Goal: Transaction & Acquisition: Book appointment/travel/reservation

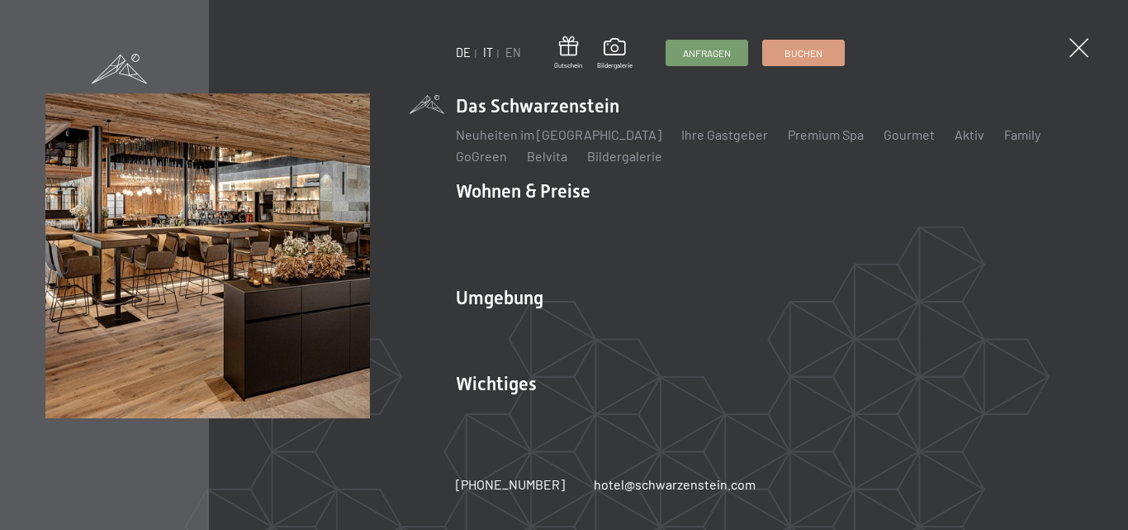
click at [489, 54] on link "IT" at bounding box center [488, 52] width 10 height 14
click at [495, 49] on ul "DE IT EN" at bounding box center [488, 53] width 65 height 17
click at [488, 55] on link "IT" at bounding box center [488, 52] width 10 height 14
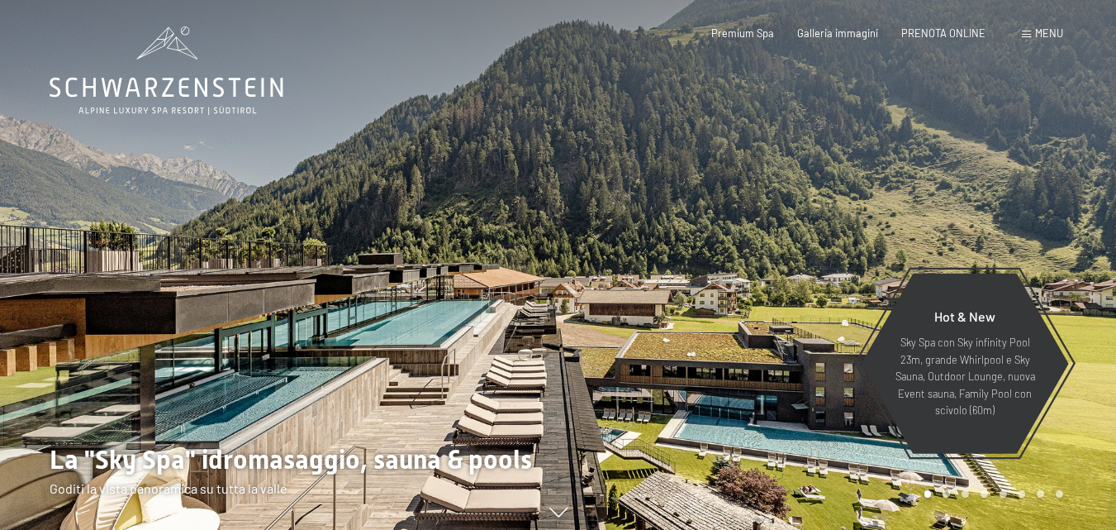
click at [955, 33] on span "PRENOTA ONLINE" at bounding box center [943, 32] width 84 height 13
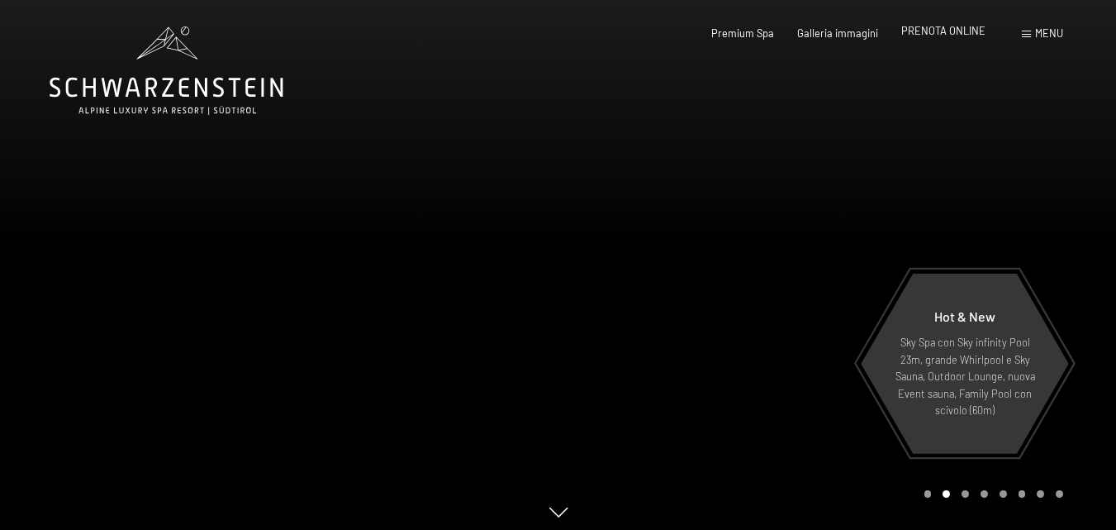
click at [962, 31] on span "PRENOTA ONLINE" at bounding box center [943, 30] width 84 height 13
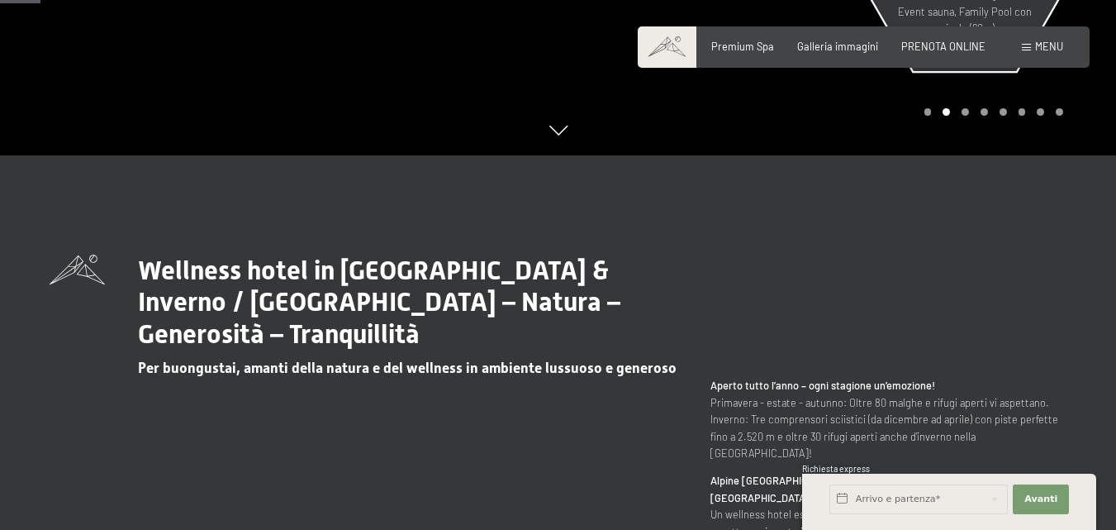
scroll to position [413, 0]
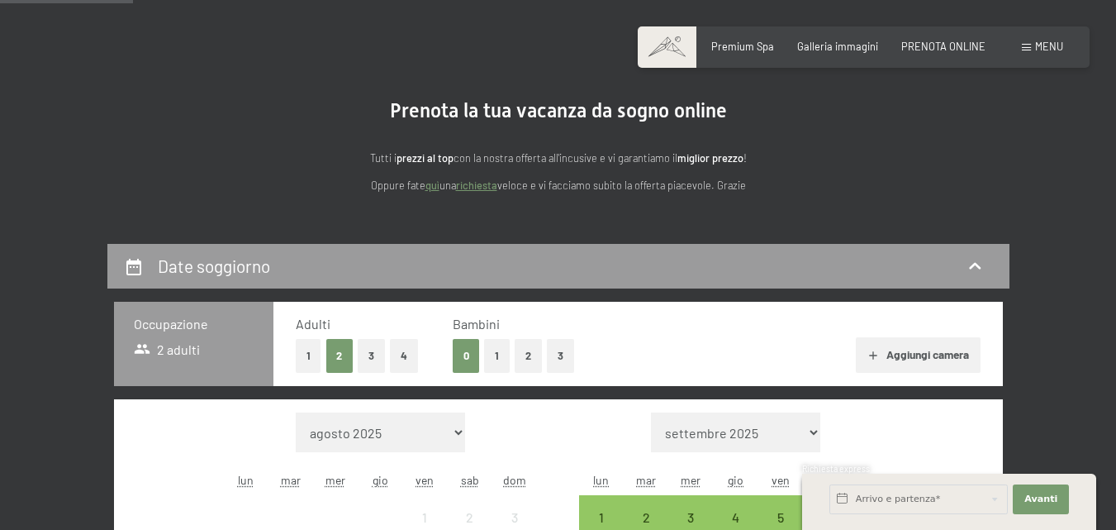
click at [500, 351] on button "1" at bounding box center [497, 356] width 26 height 34
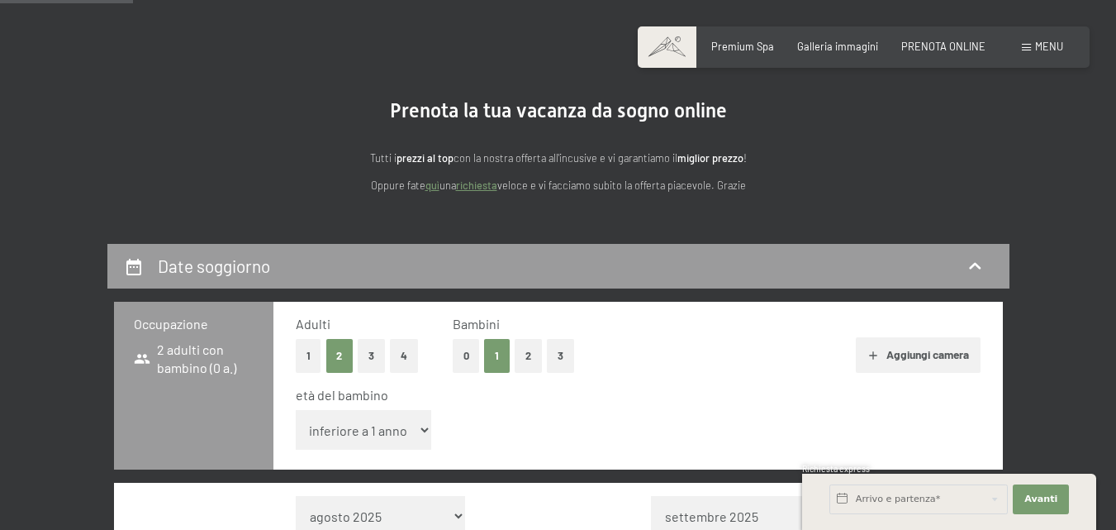
click at [410, 431] on select "inferiore a 1 anno 1 anno 2 anni 3 anni 4 anni 5 anni 6 anni 7 anni 8 anni 9 an…" at bounding box center [364, 430] width 136 height 40
select select "12"
click at [296, 410] on select "inferiore a 1 anno 1 anno 2 anni 3 anni 4 anni 5 anni 6 anni 7 anni 8 anni 9 an…" at bounding box center [364, 430] width 136 height 40
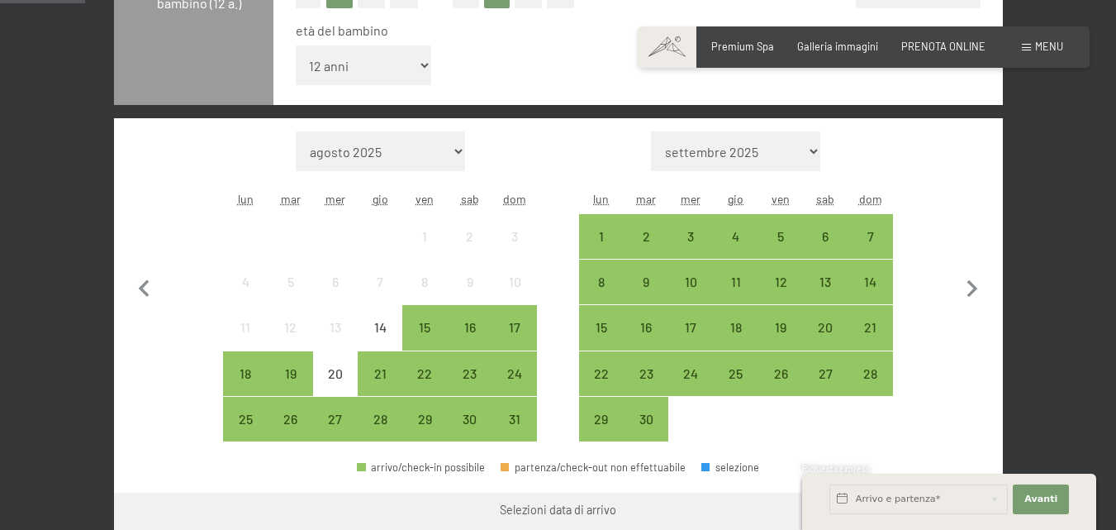
scroll to position [496, 0]
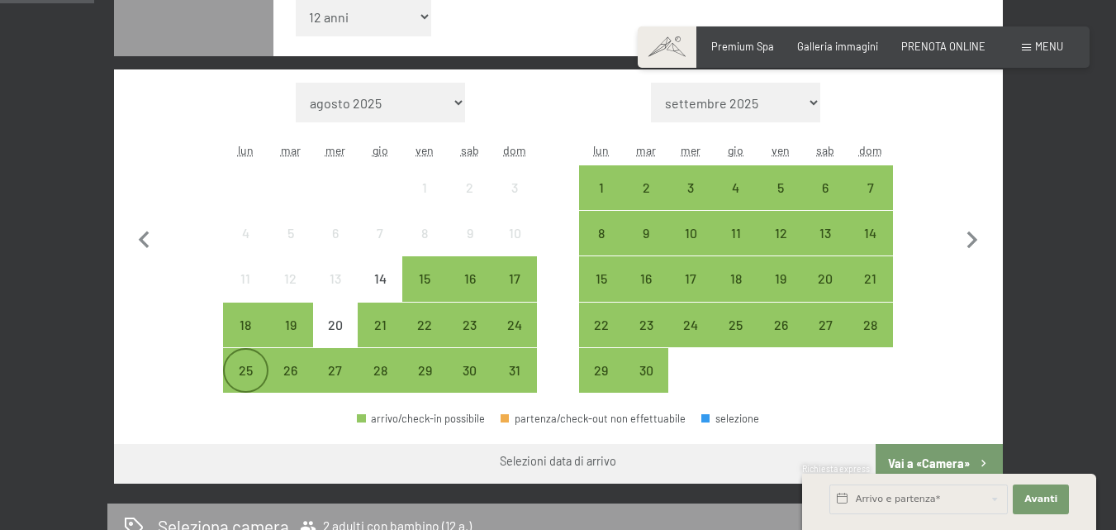
click at [251, 370] on div "25" at bounding box center [245, 383] width 41 height 41
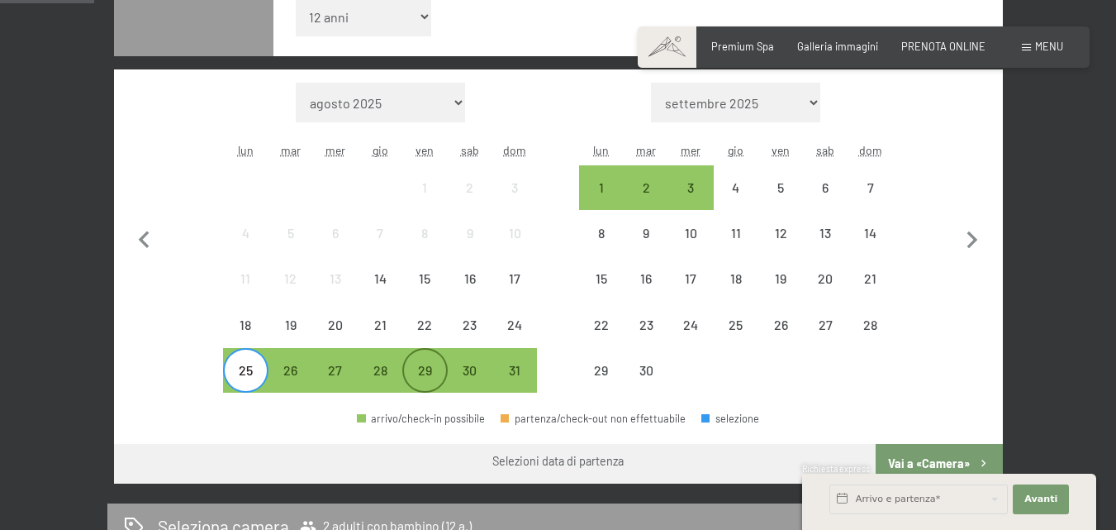
click at [424, 365] on div "29" at bounding box center [424, 383] width 41 height 41
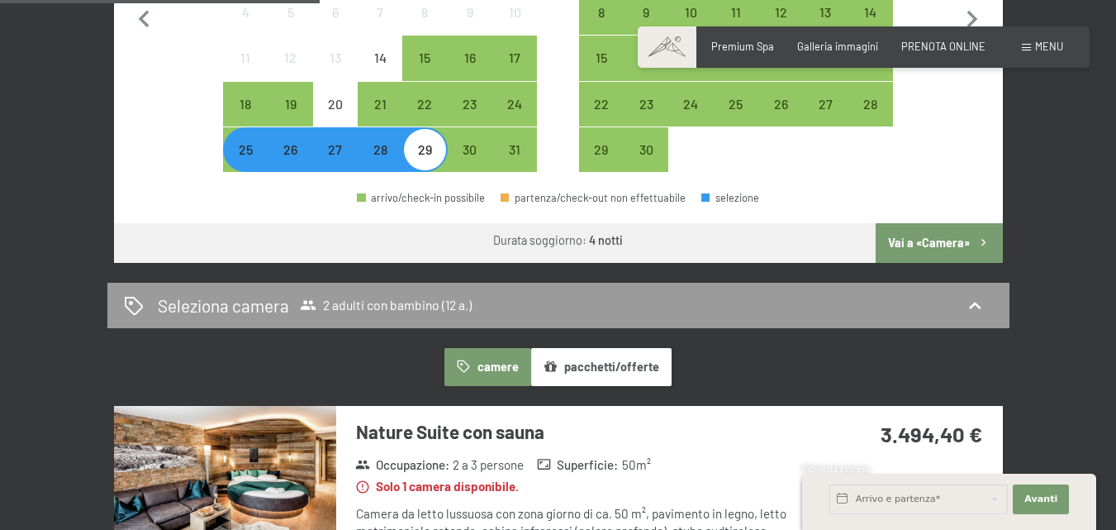
scroll to position [743, 0]
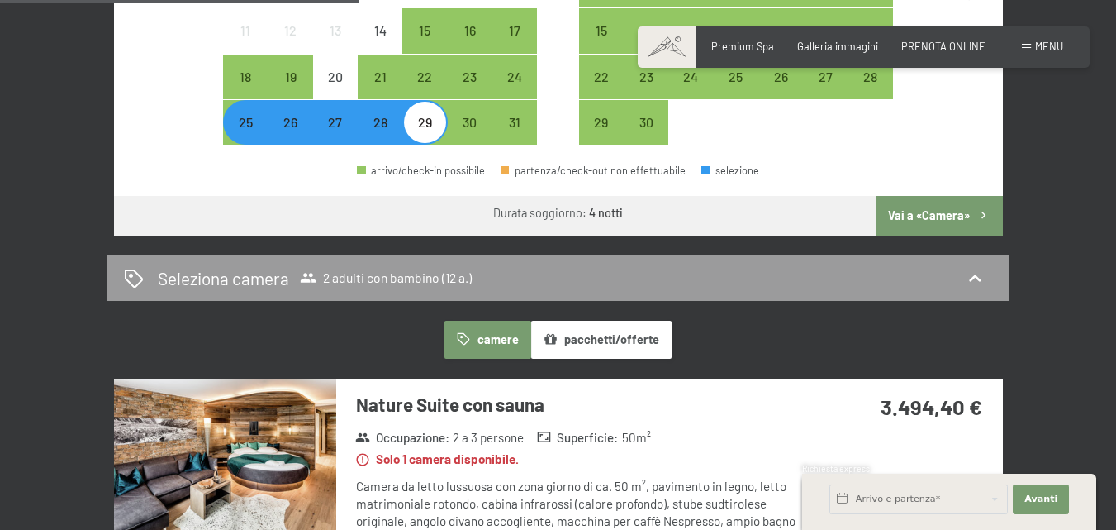
click at [969, 211] on button "Vai a «Camera»" at bounding box center [939, 216] width 126 height 40
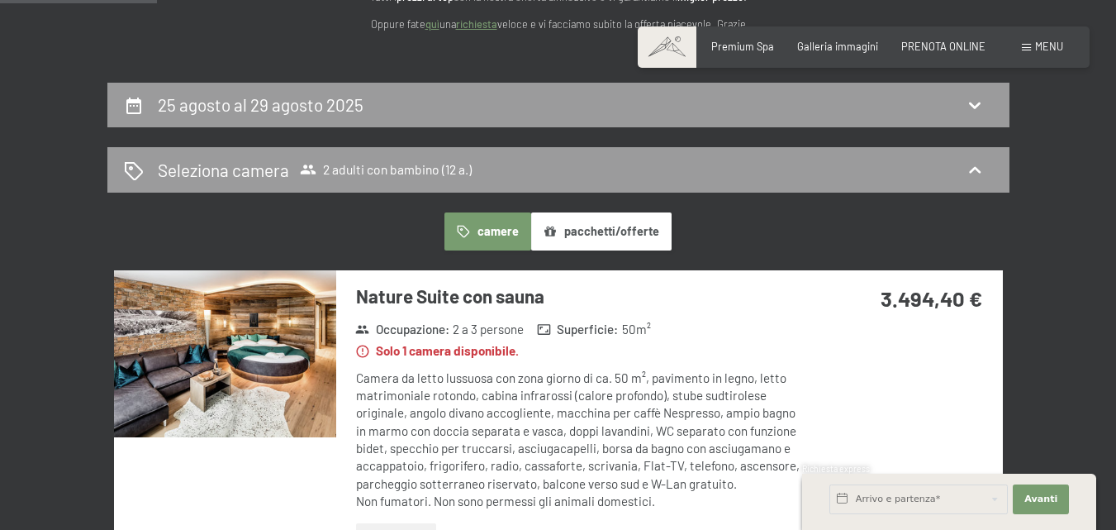
scroll to position [161, 0]
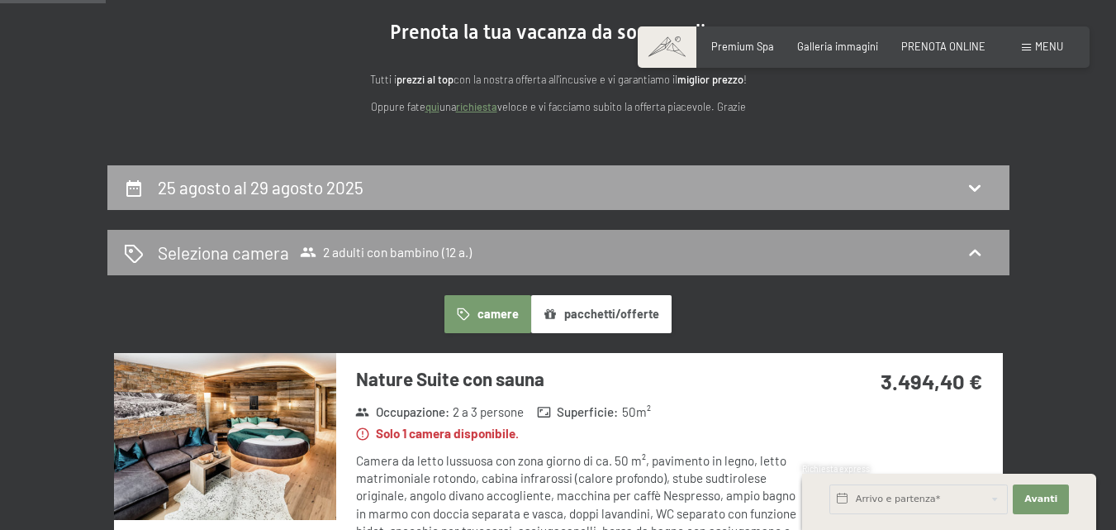
click at [555, 179] on div "25 agosto al 29 agosto 2025" at bounding box center [558, 187] width 869 height 24
select select "12"
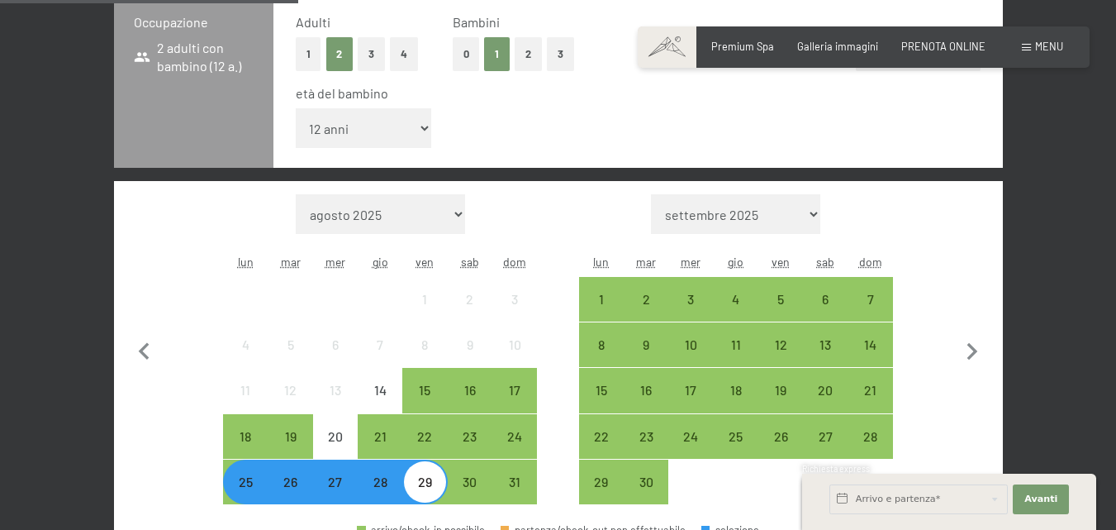
scroll to position [492, 0]
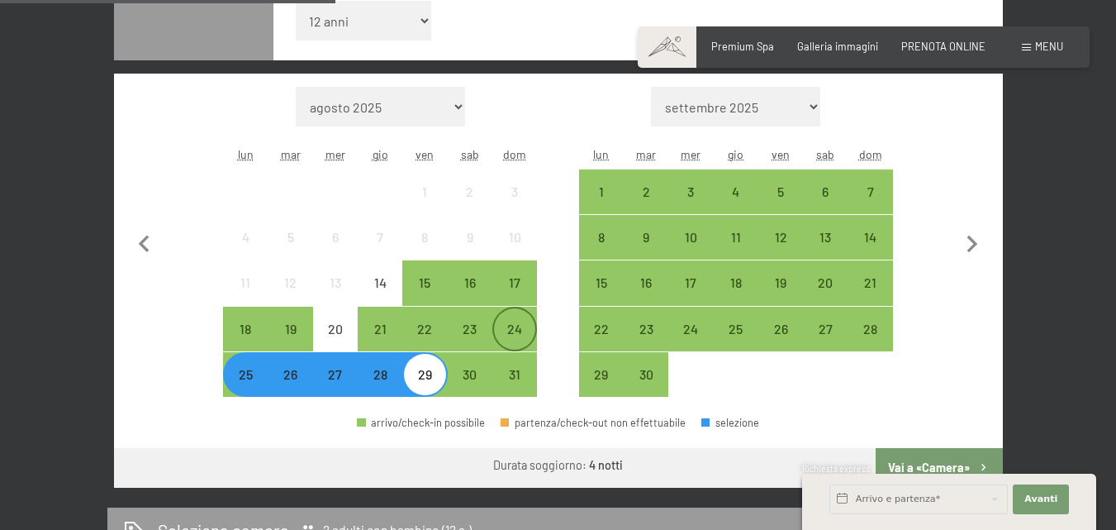
click at [524, 326] on div "24" at bounding box center [514, 342] width 41 height 41
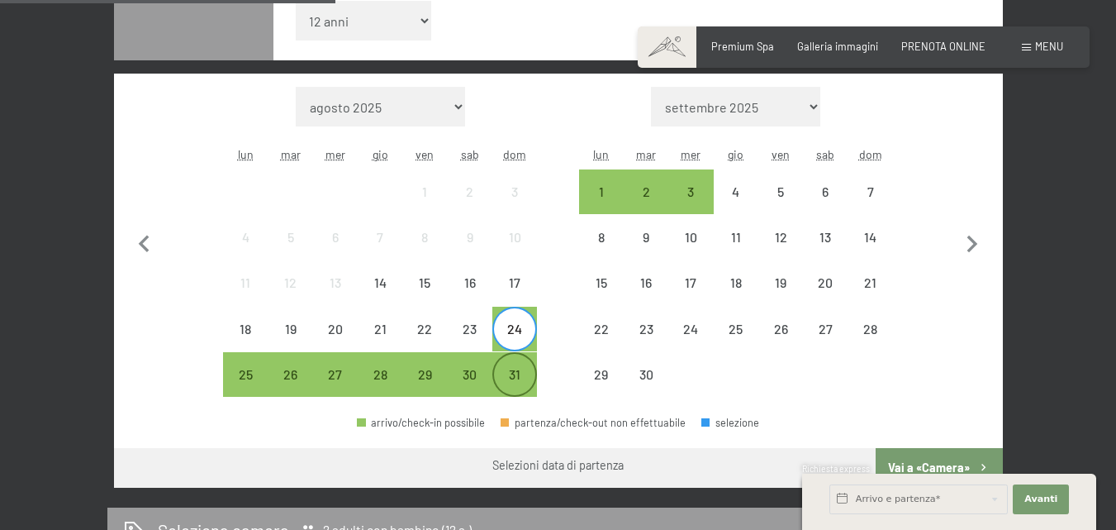
click at [512, 374] on div "31" at bounding box center [514, 388] width 41 height 41
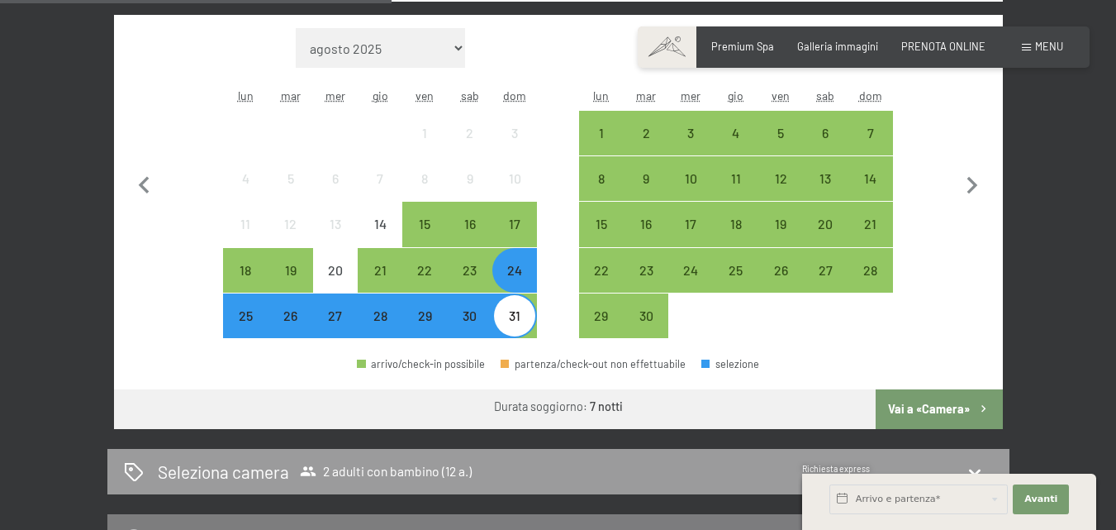
scroll to position [574, 0]
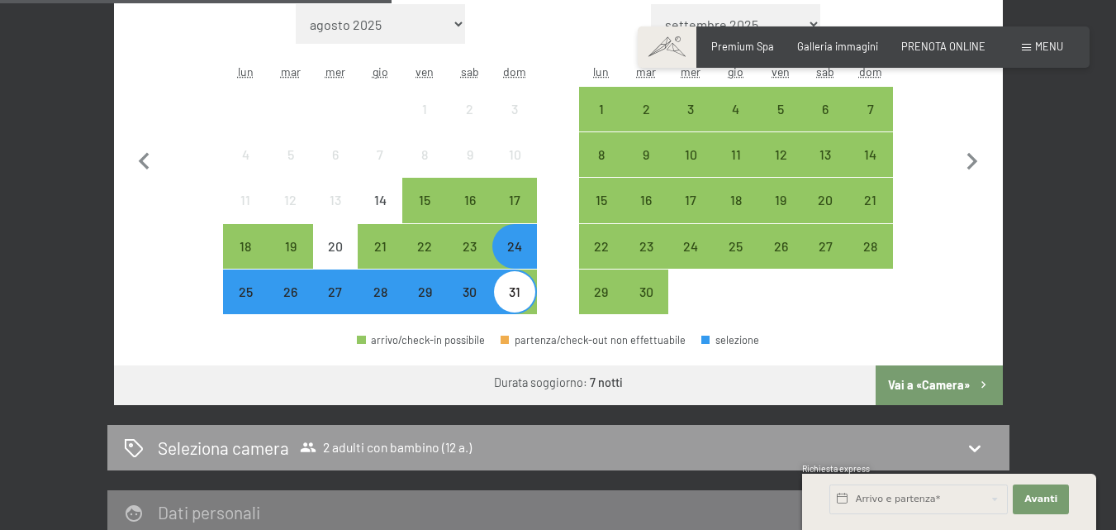
click at [954, 376] on button "Vai a «Camera»" at bounding box center [939, 385] width 126 height 40
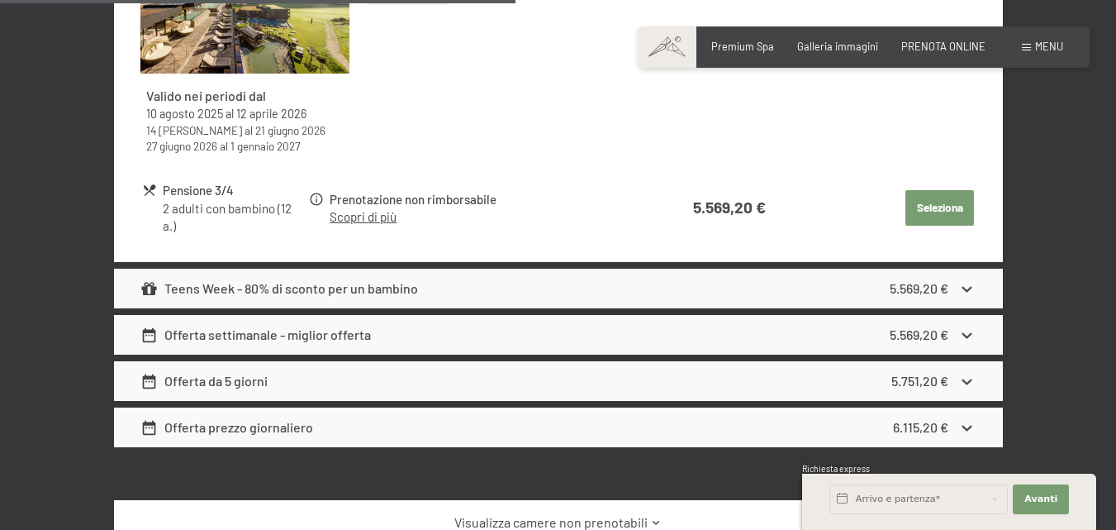
scroll to position [987, 0]
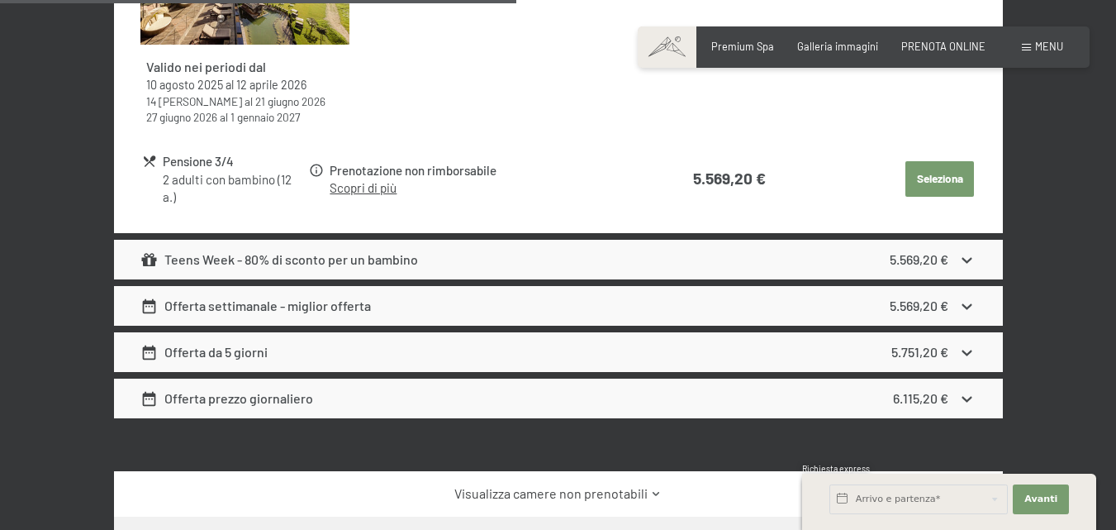
click at [930, 257] on strong "5.569,20 €" at bounding box center [919, 259] width 59 height 16
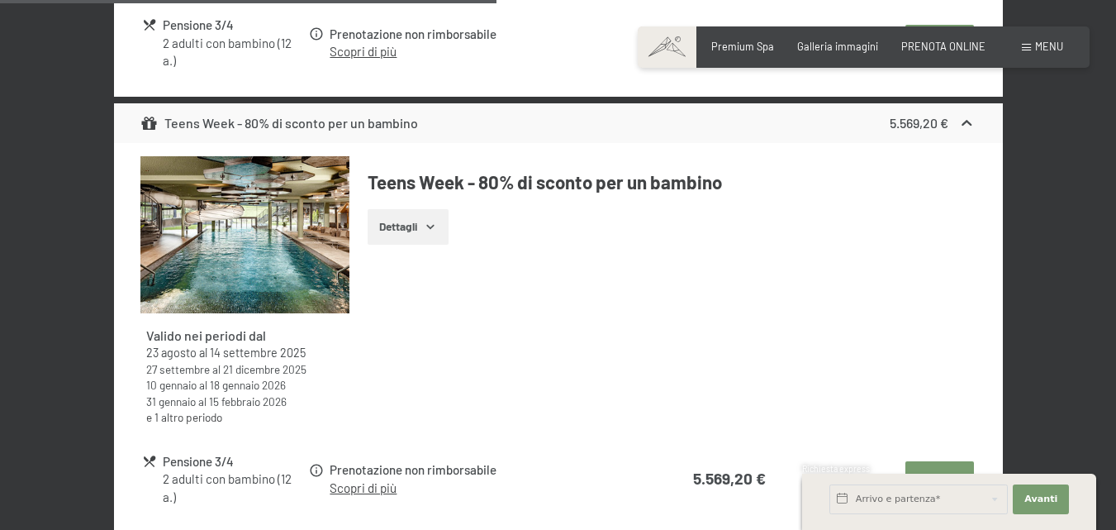
scroll to position [1152, 0]
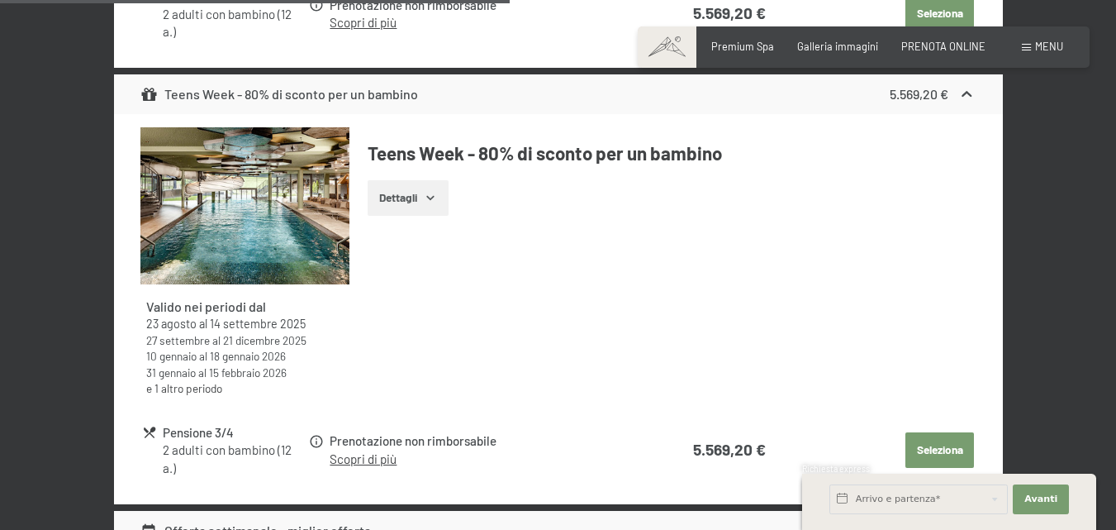
click at [411, 192] on button "Dettagli" at bounding box center [408, 198] width 80 height 36
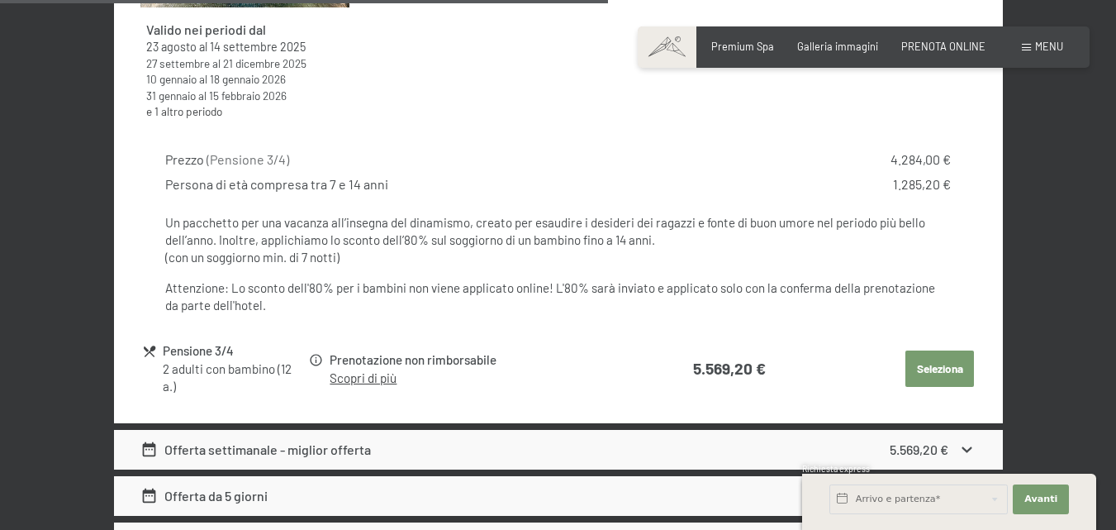
scroll to position [1400, 0]
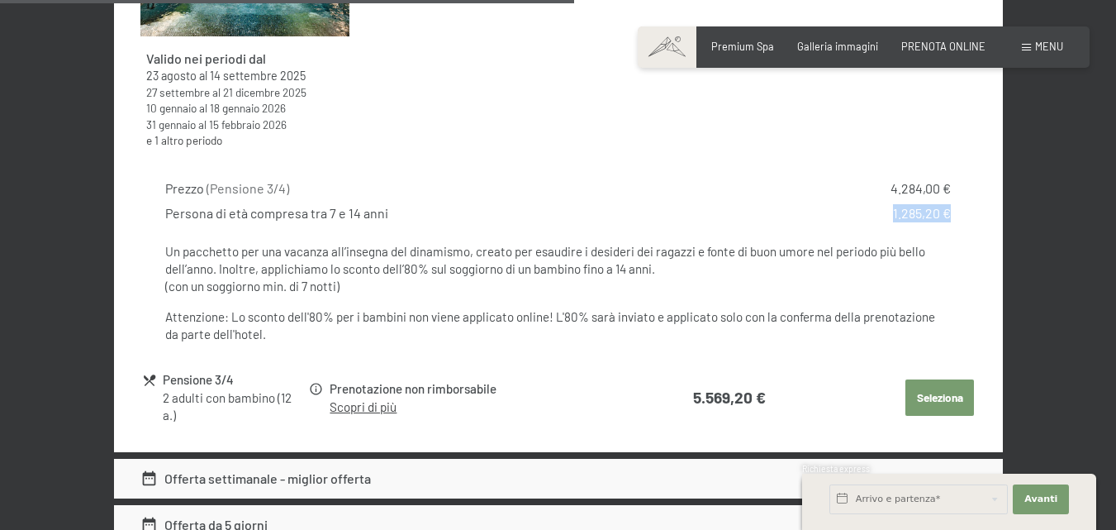
drag, startPoint x: 892, startPoint y: 213, endPoint x: 948, endPoint y: 220, distance: 56.6
click at [948, 220] on div "1.285,20 €" at bounding box center [922, 213] width 58 height 18
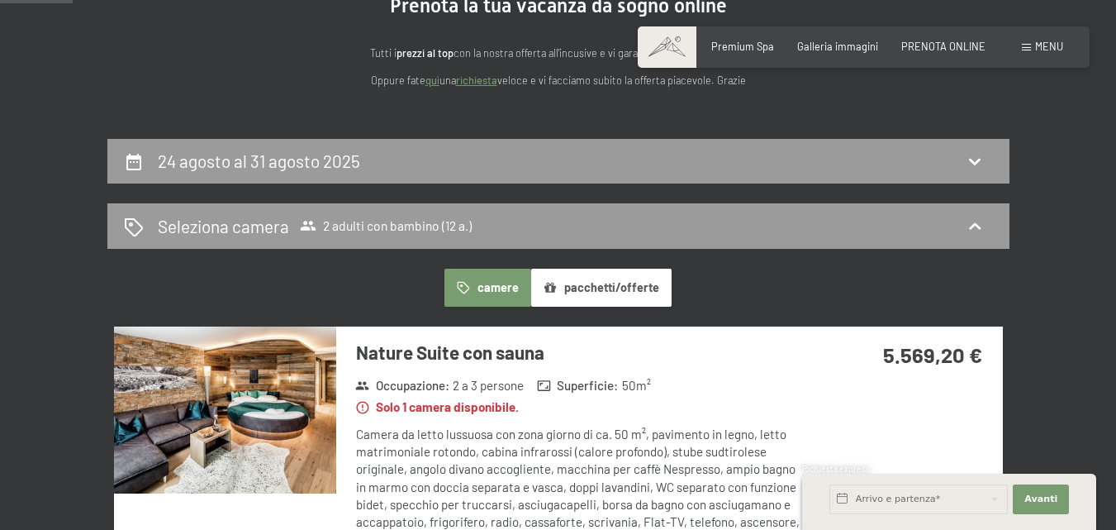
scroll to position [165, 0]
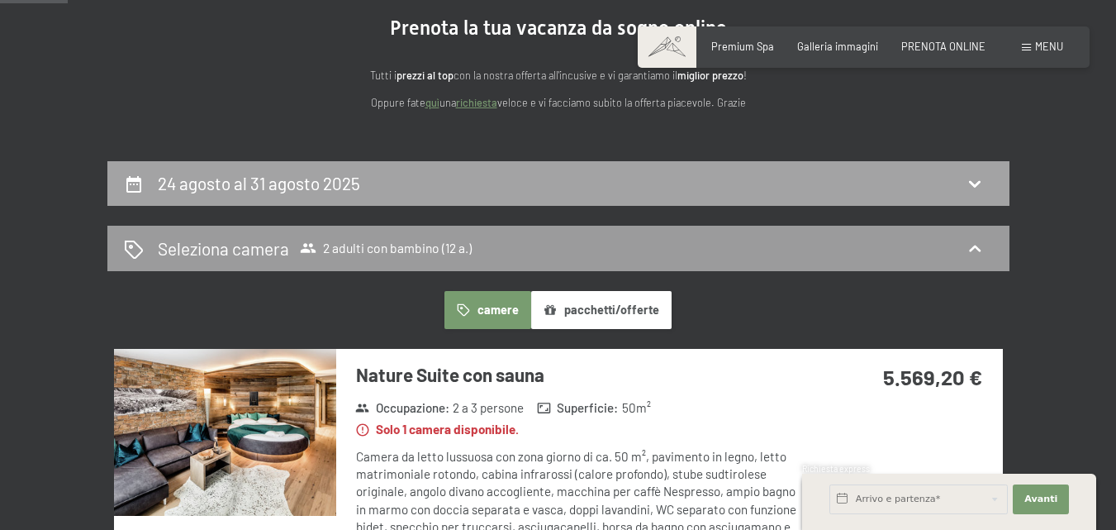
click at [709, 192] on div "24 agosto al 31 agosto 2025" at bounding box center [558, 183] width 869 height 24
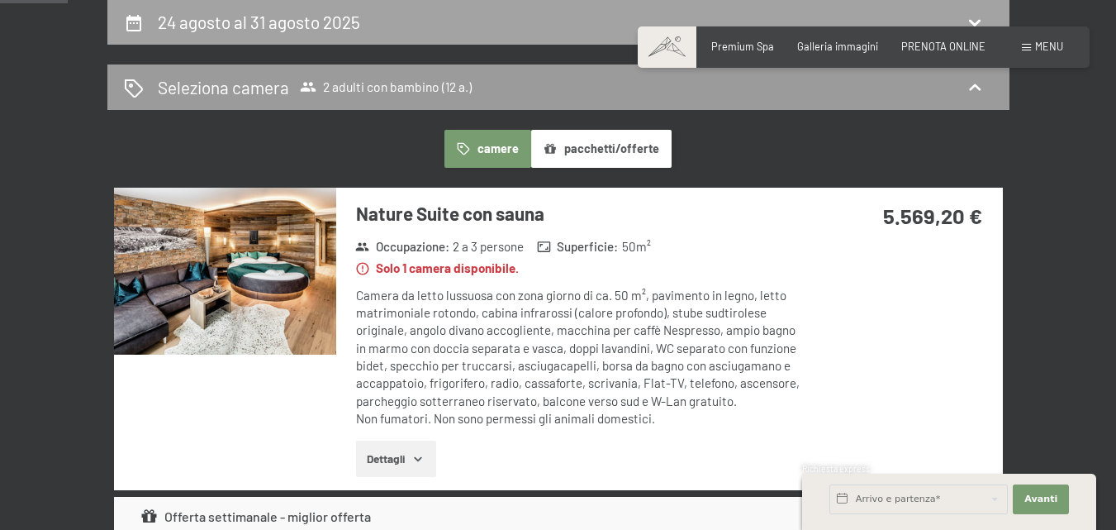
select select "12"
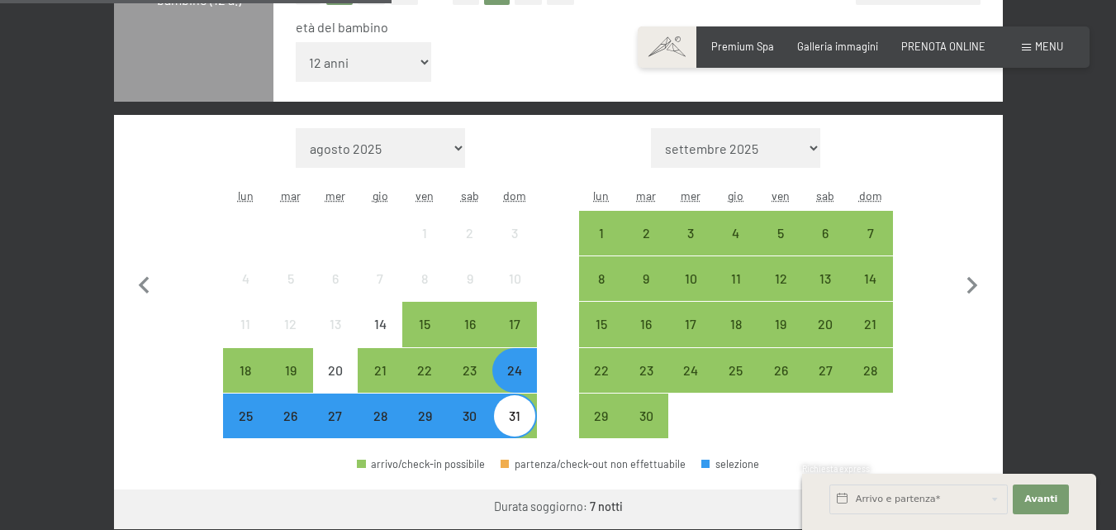
scroll to position [574, 0]
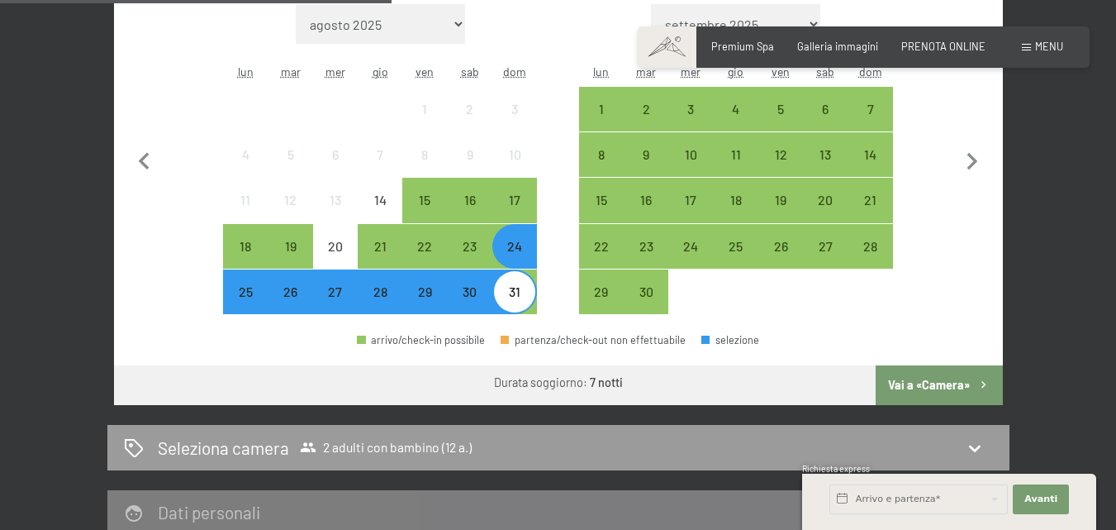
click at [512, 244] on div "24" at bounding box center [514, 260] width 41 height 41
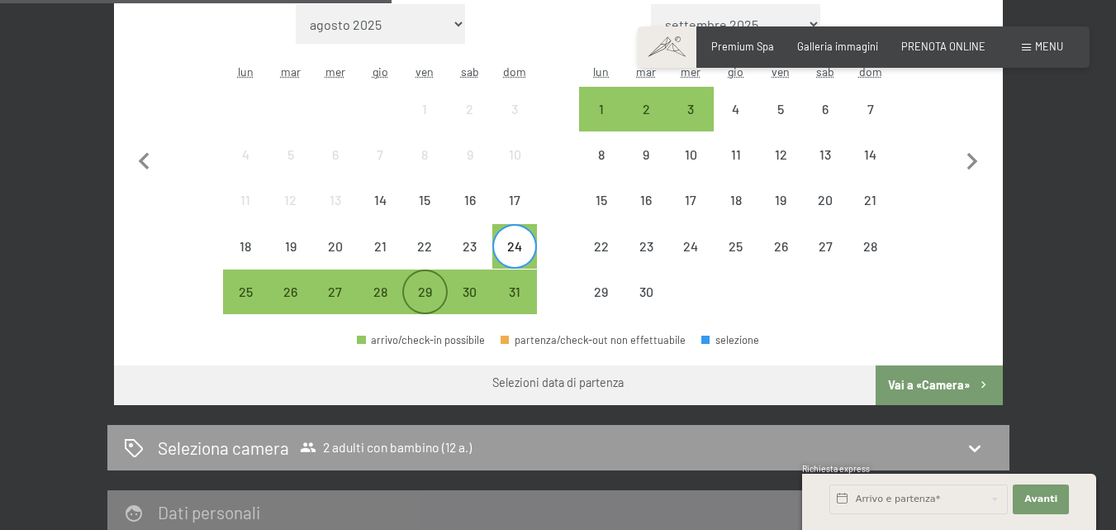
click at [428, 295] on div "29" at bounding box center [424, 305] width 41 height 41
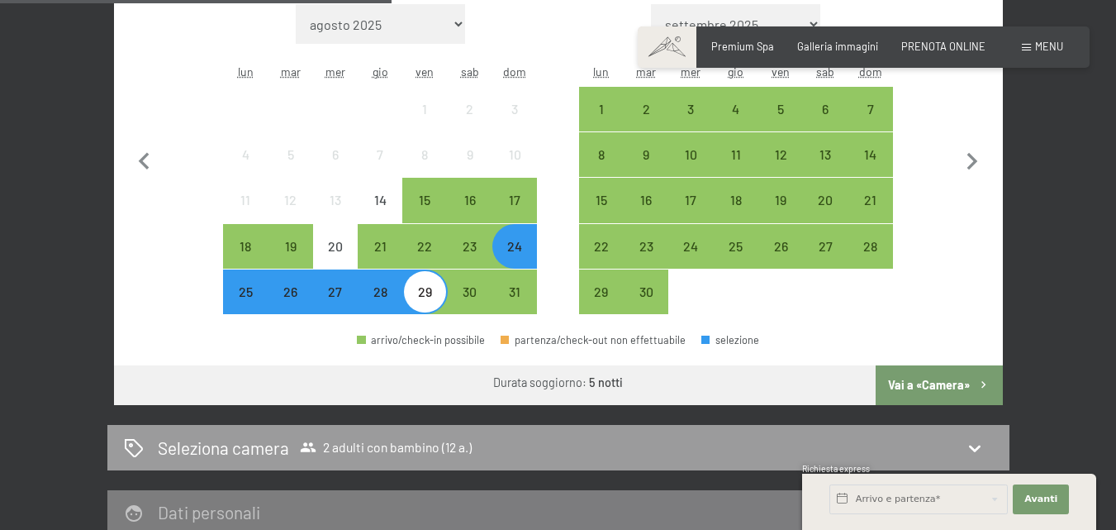
click at [909, 380] on button "Vai a «Camera»" at bounding box center [939, 385] width 126 height 40
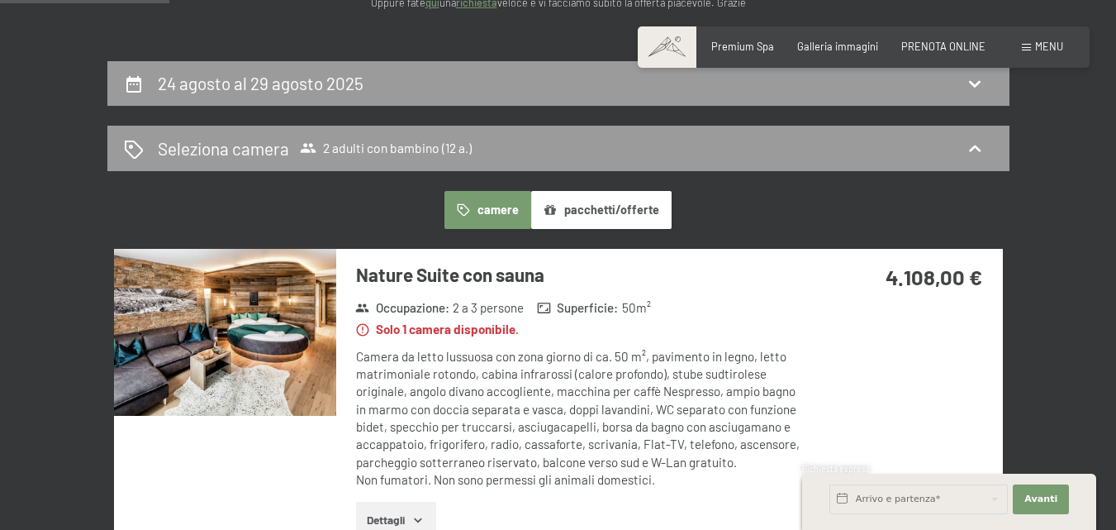
scroll to position [244, 0]
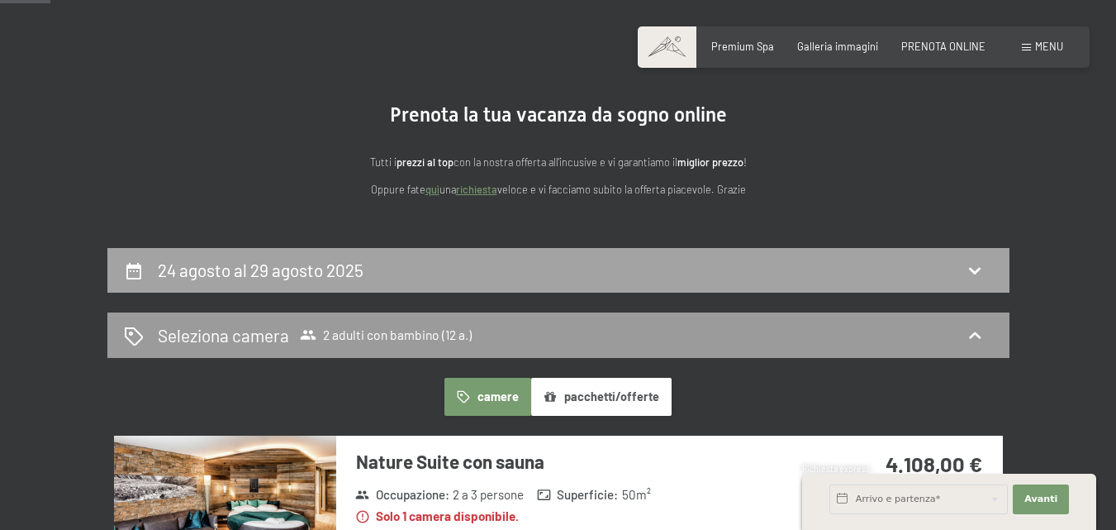
click at [434, 260] on div "24 agosto al 29 agosto 2025" at bounding box center [558, 270] width 869 height 24
select select "12"
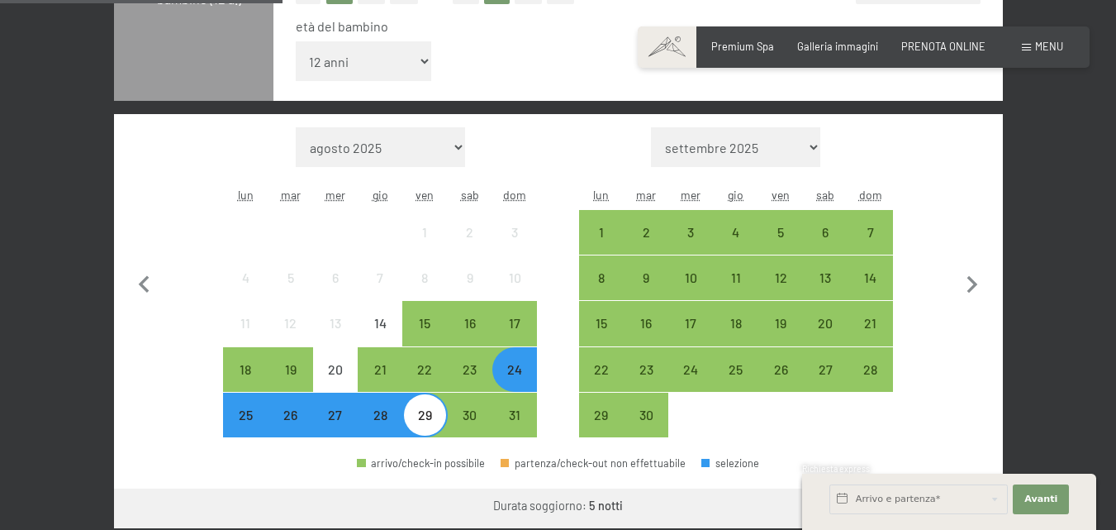
scroll to position [492, 0]
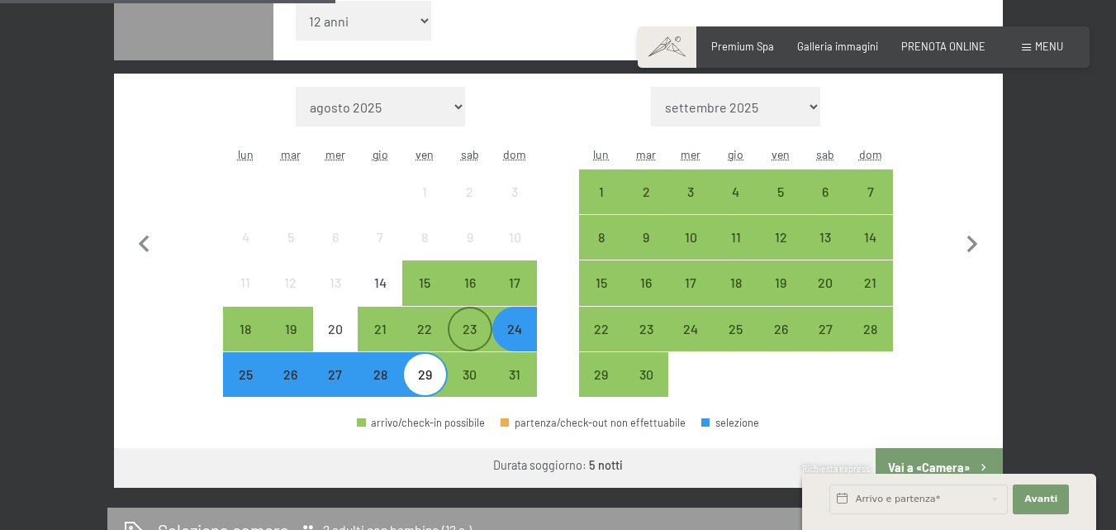
click at [467, 325] on div "23" at bounding box center [469, 342] width 41 height 41
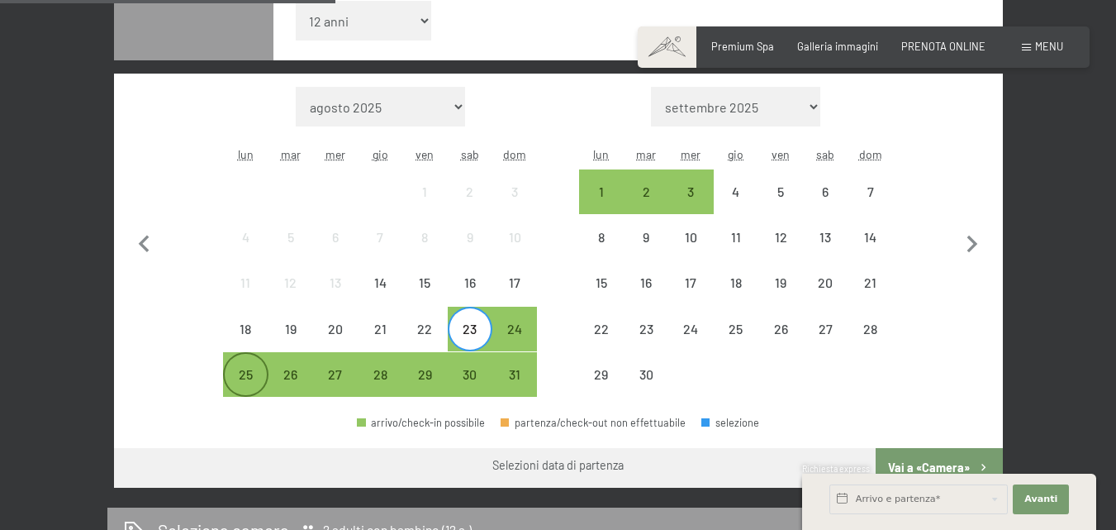
click at [254, 366] on div "25" at bounding box center [245, 374] width 41 height 41
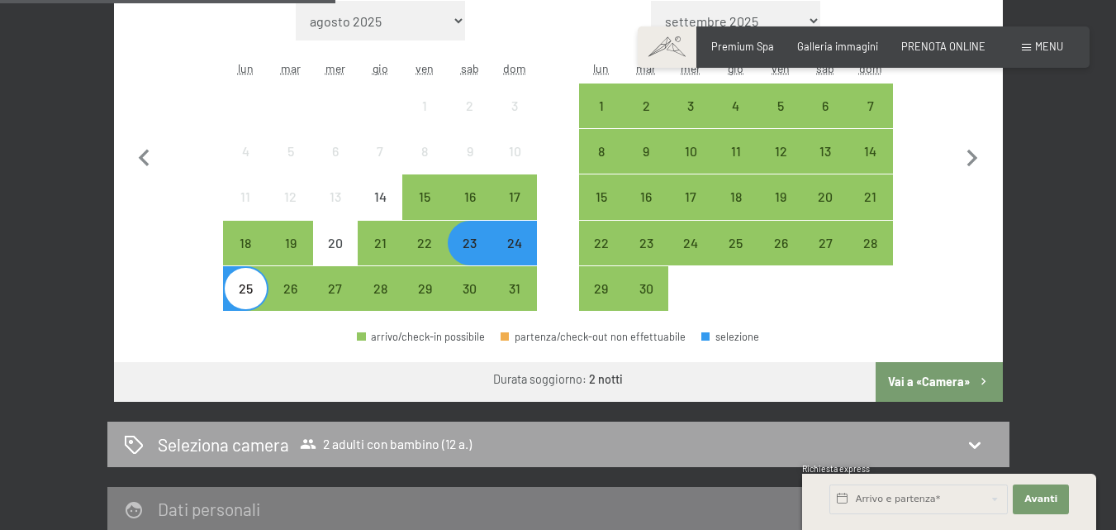
scroll to position [657, 0]
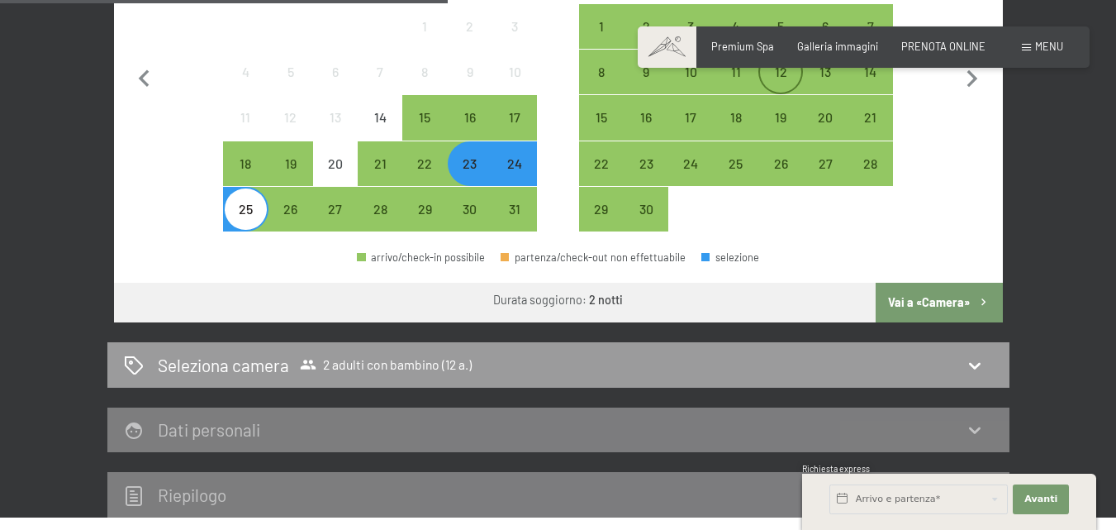
drag, startPoint x: 947, startPoint y: 300, endPoint x: 792, endPoint y: 394, distance: 180.9
click at [945, 300] on button "Vai a «Camera»" at bounding box center [939, 303] width 126 height 40
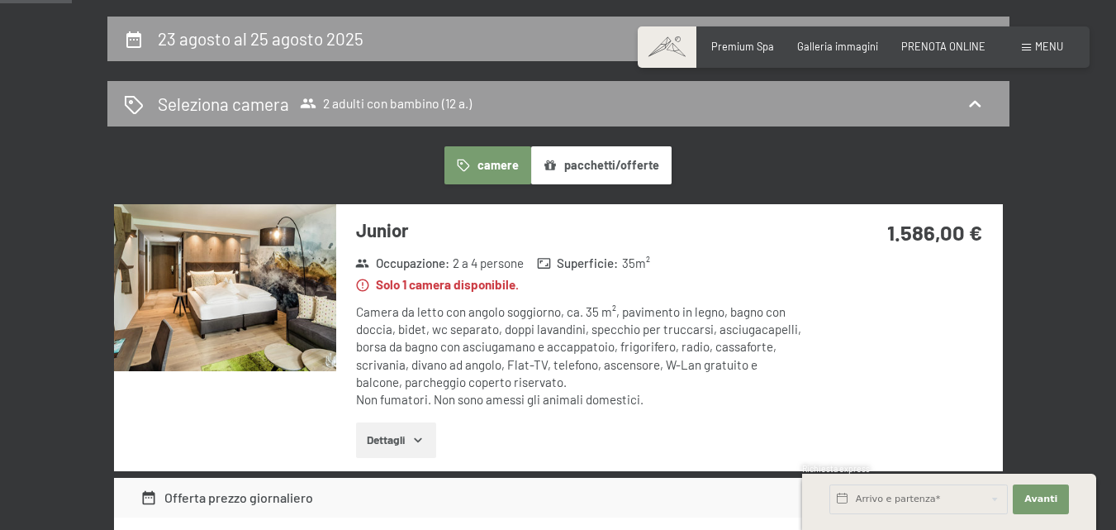
scroll to position [330, 0]
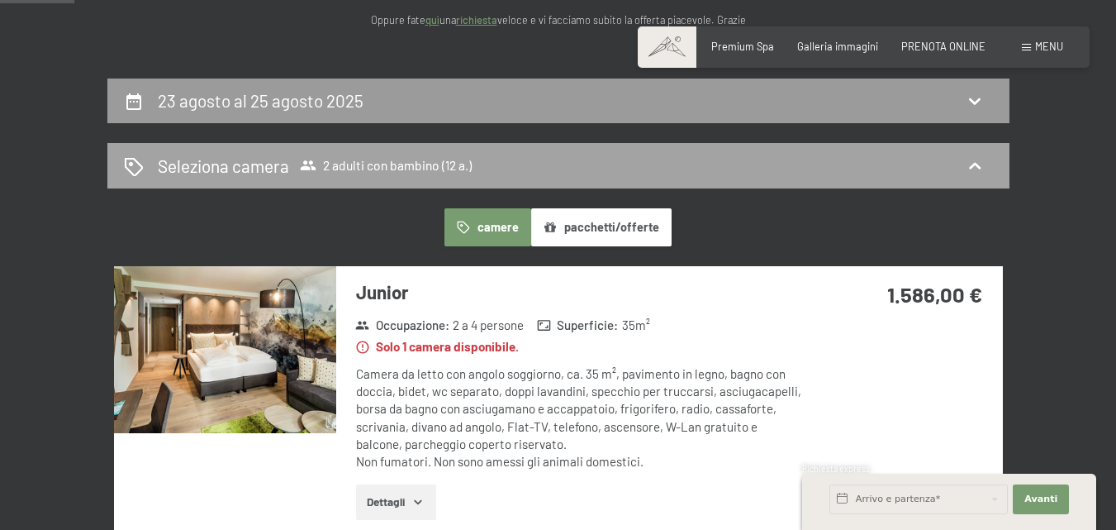
click at [300, 96] on h2 "23 agosto al 25 agosto 2025" at bounding box center [261, 100] width 206 height 21
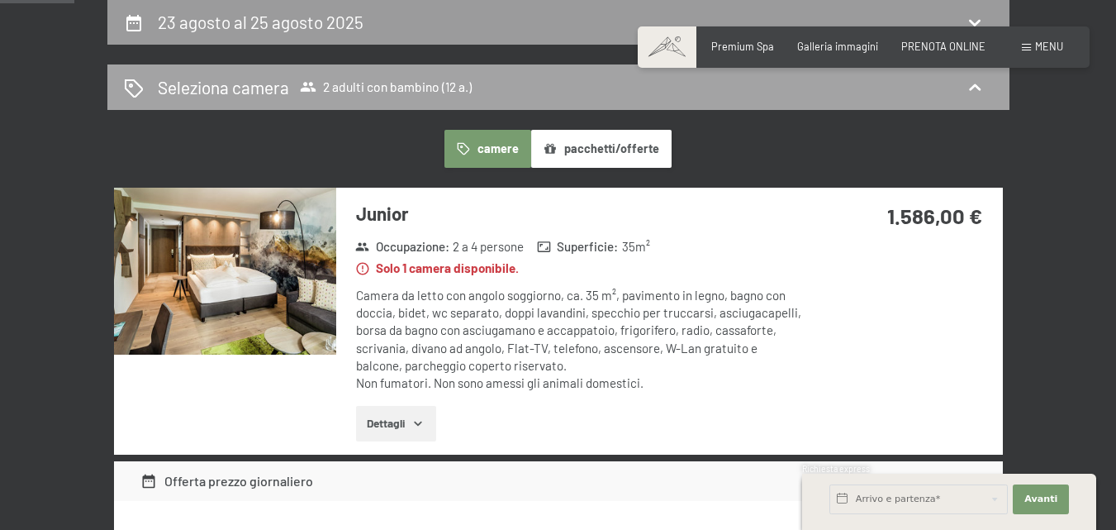
select select "12"
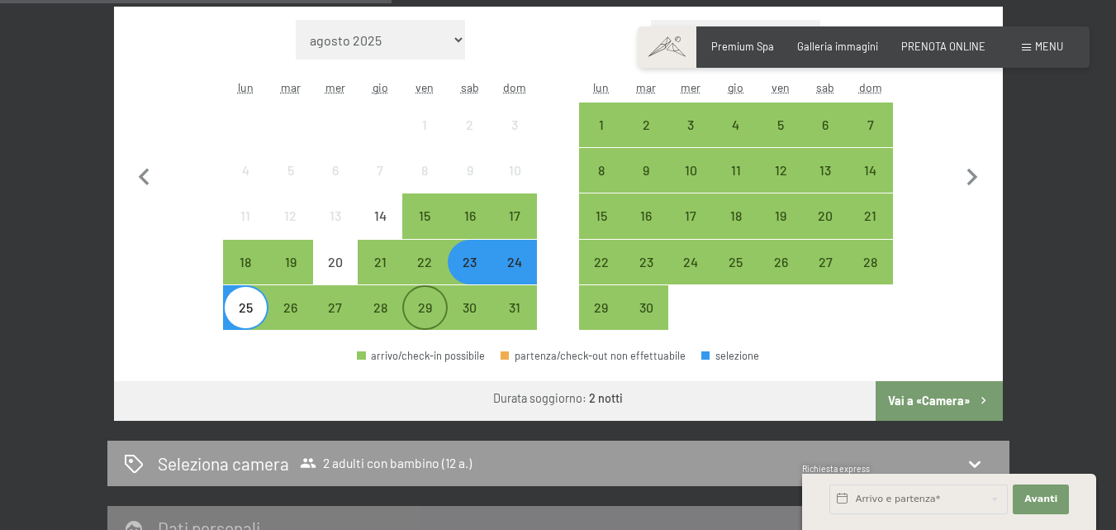
scroll to position [574, 0]
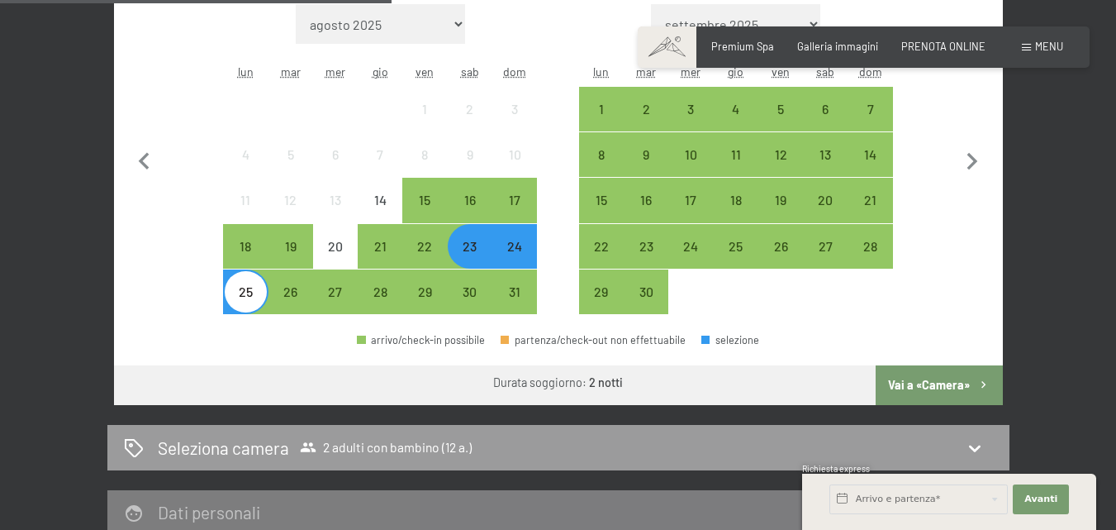
click at [479, 254] on div "23" at bounding box center [469, 260] width 41 height 41
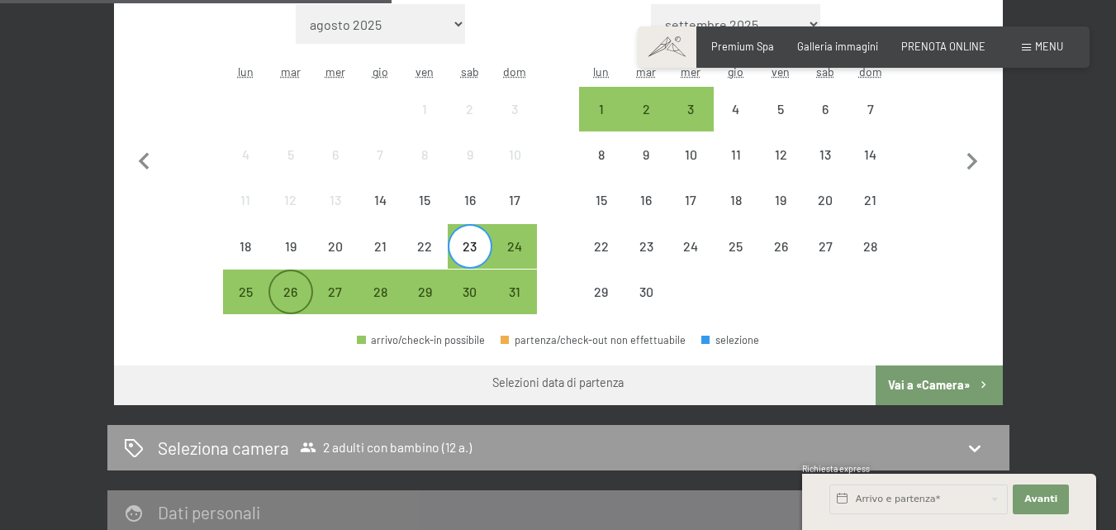
click at [297, 279] on div "26" at bounding box center [290, 291] width 41 height 41
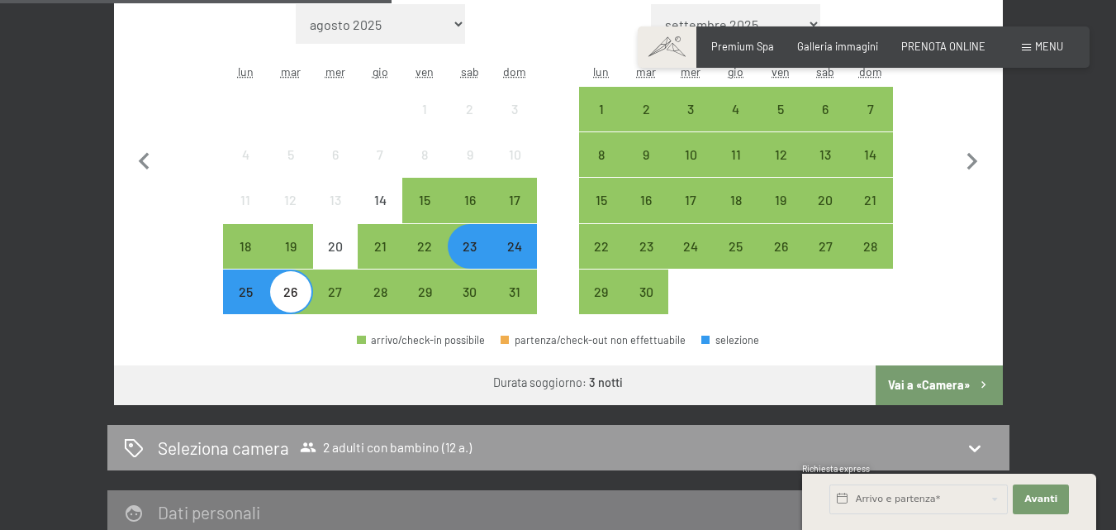
click at [899, 376] on button "Vai a «Camera»" at bounding box center [939, 385] width 126 height 40
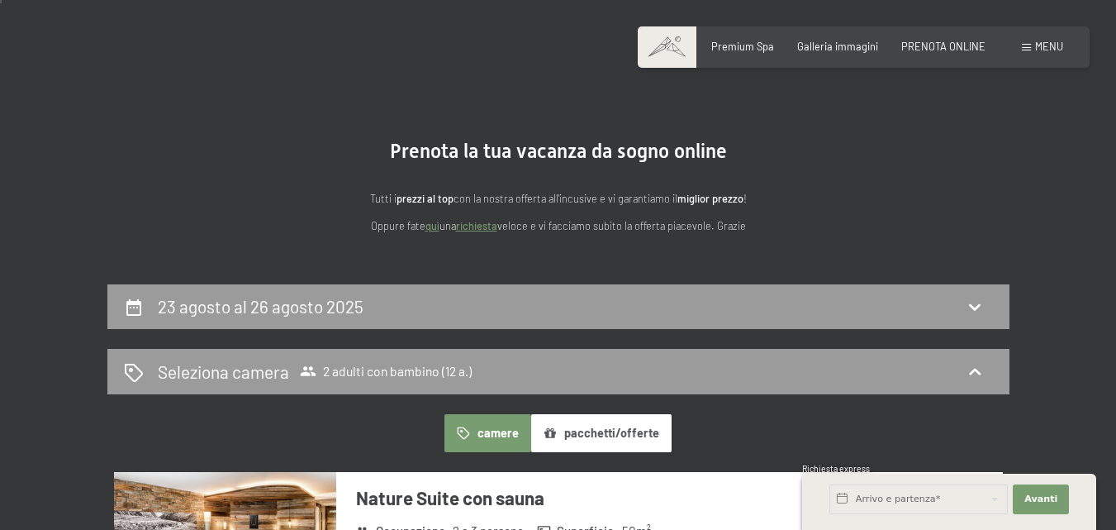
scroll to position [83, 0]
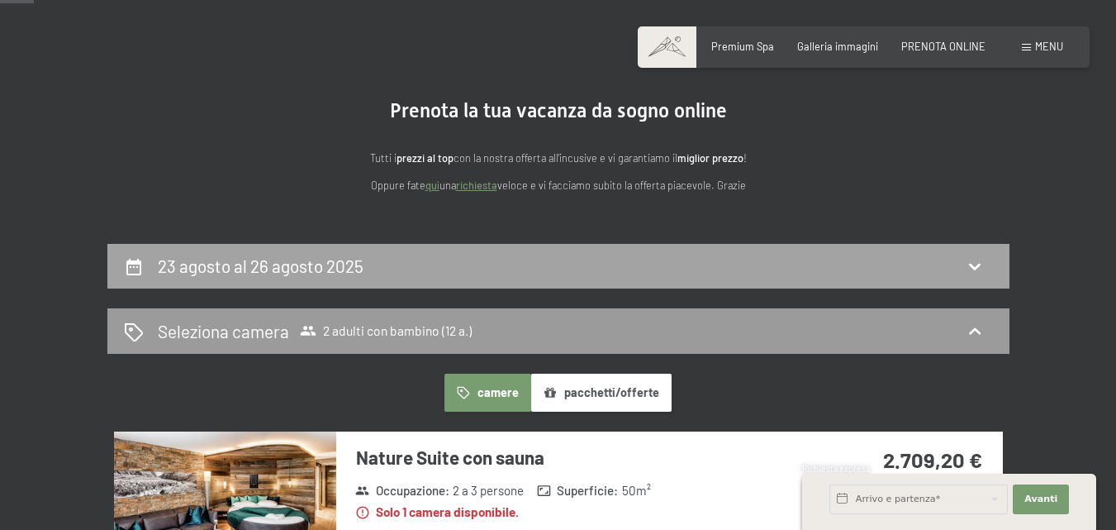
click at [431, 259] on div "23 agosto al 26 agosto 2025" at bounding box center [558, 266] width 869 height 24
select select "12"
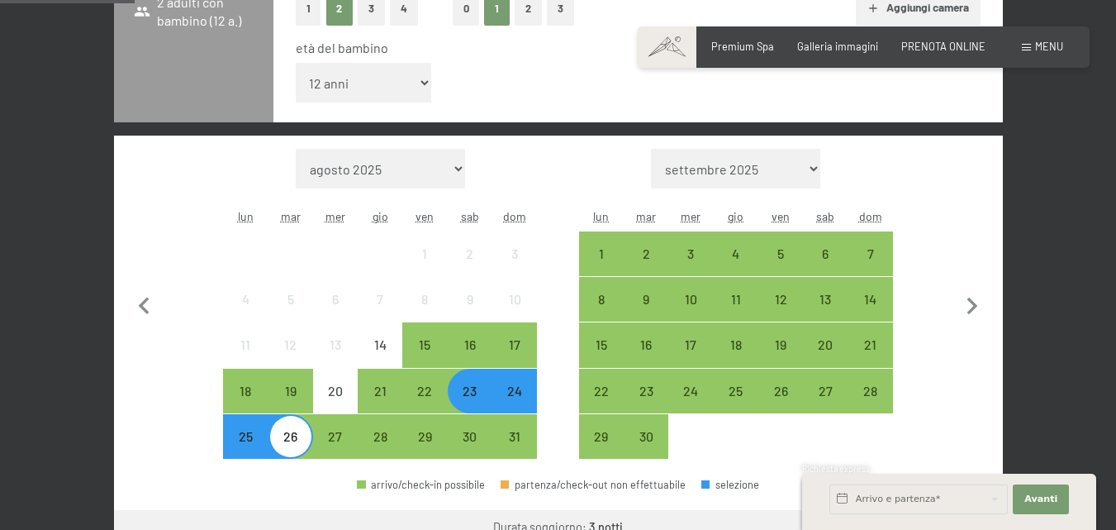
scroll to position [574, 0]
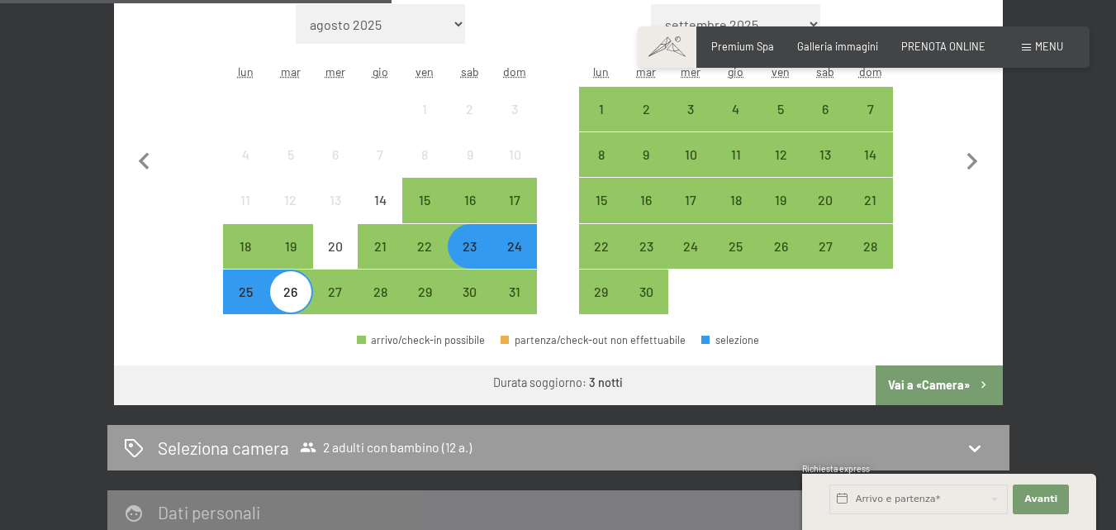
click at [297, 292] on div "26" at bounding box center [290, 305] width 41 height 41
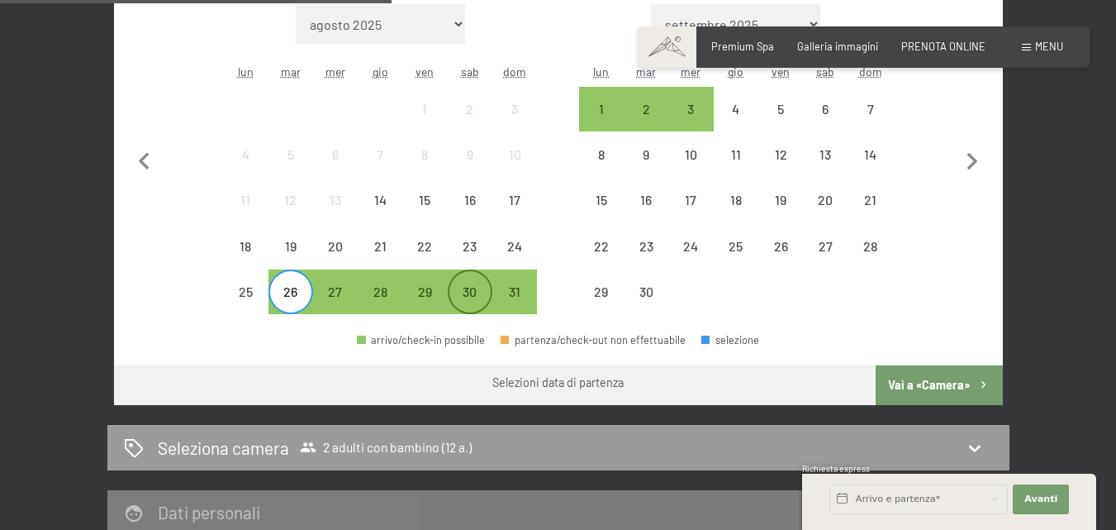
click at [472, 295] on div "30" at bounding box center [469, 305] width 41 height 41
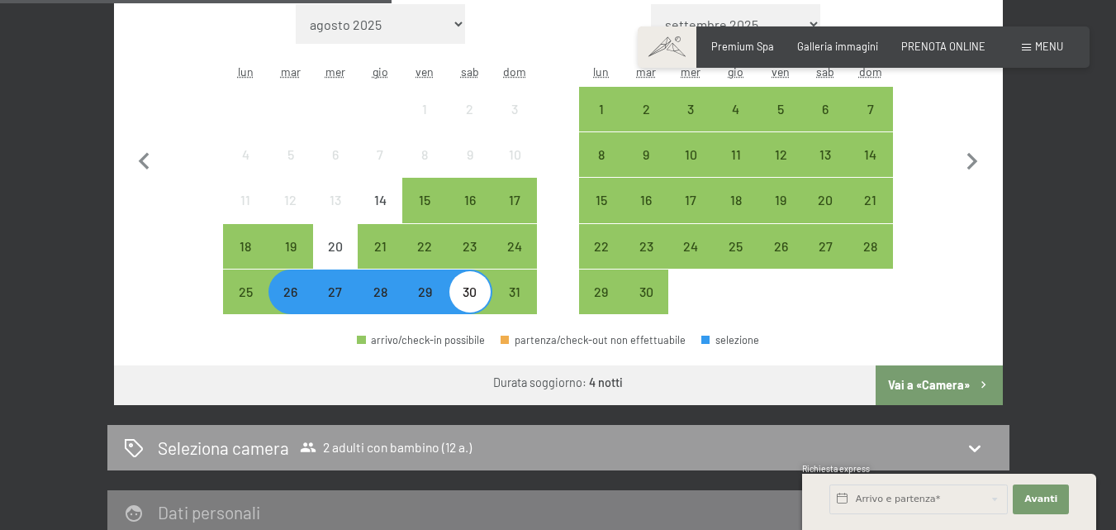
click at [907, 386] on button "Vai a «Camera»" at bounding box center [939, 385] width 126 height 40
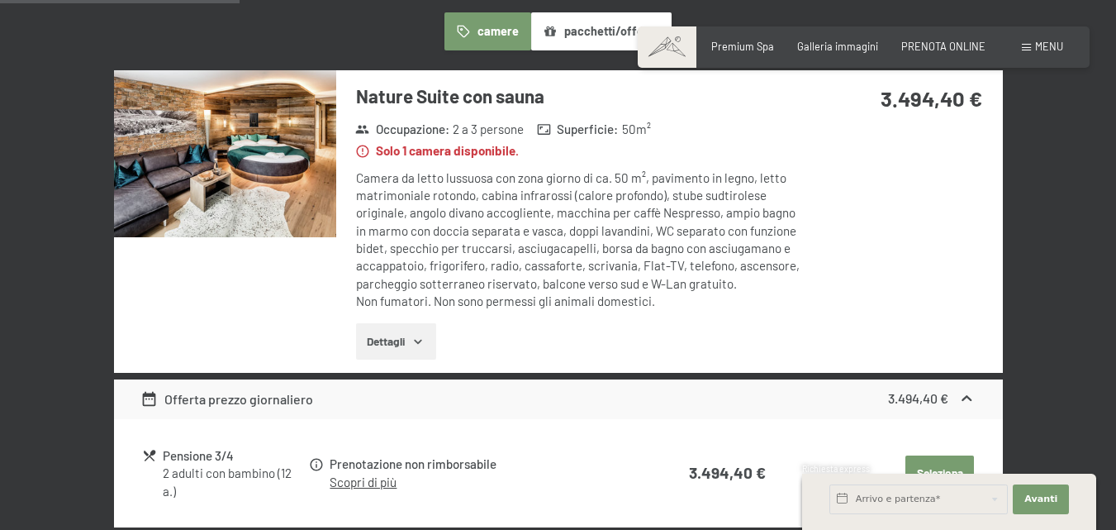
scroll to position [326, 0]
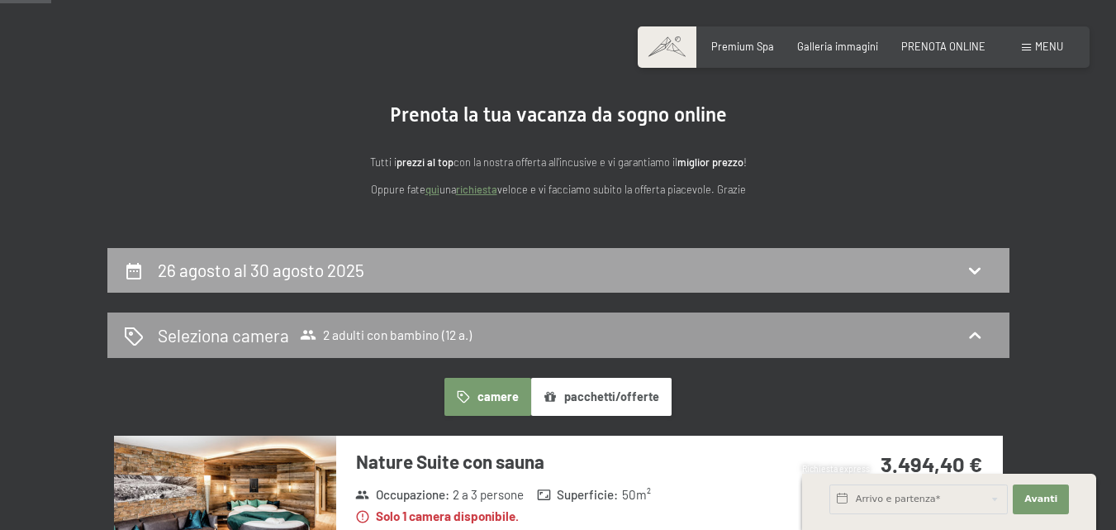
click at [369, 265] on div "26 agosto al 30 agosto 2025" at bounding box center [264, 270] width 213 height 24
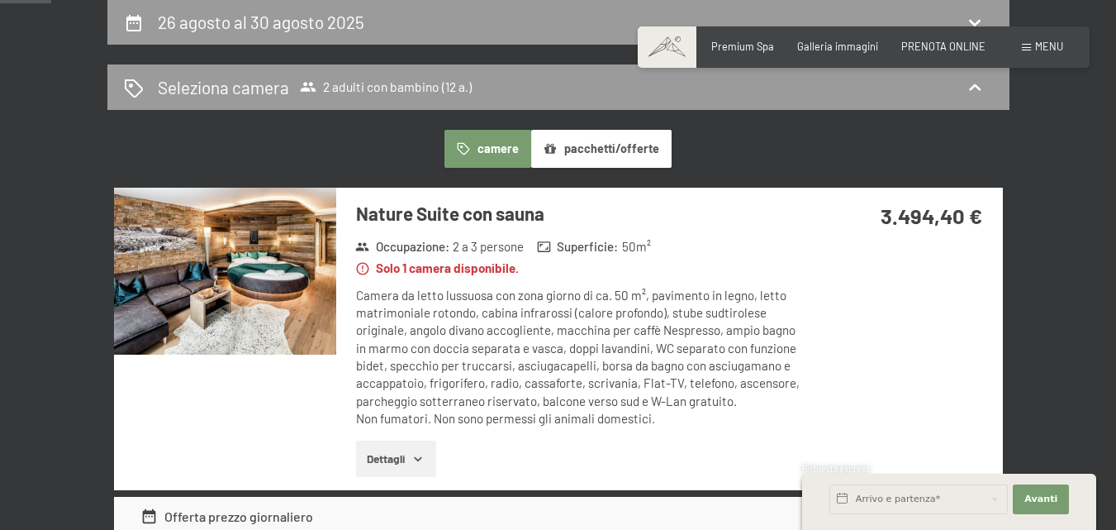
select select "12"
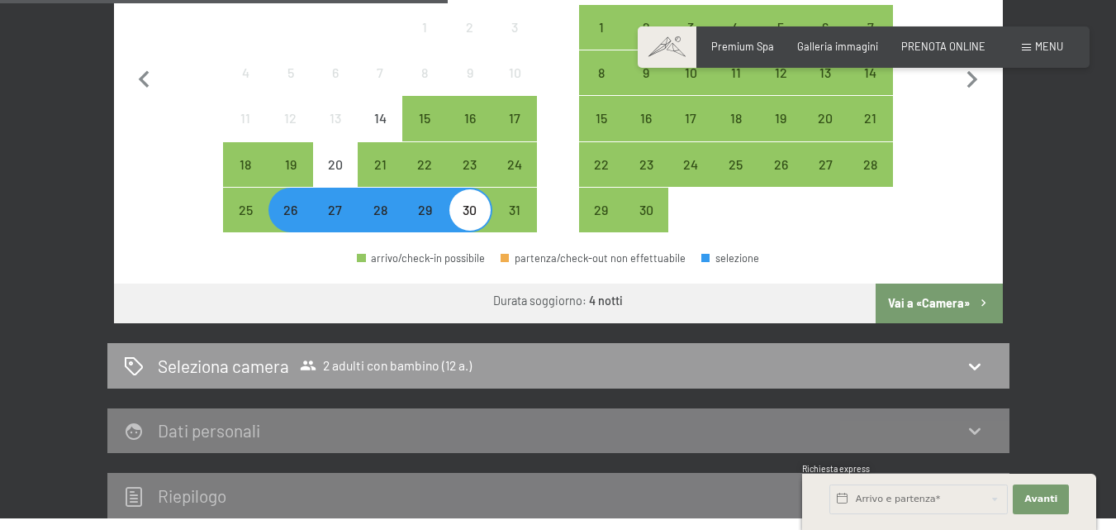
scroll to position [657, 0]
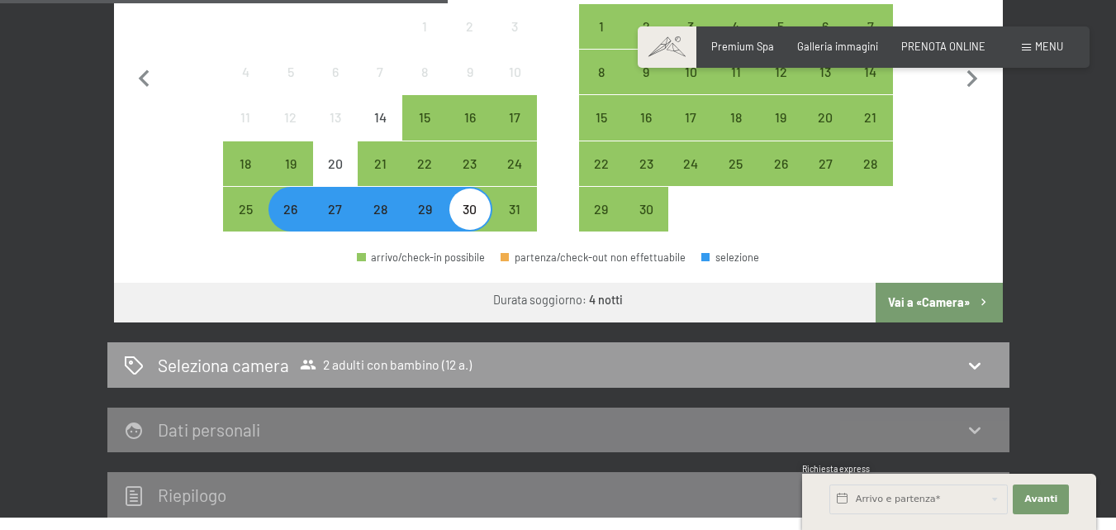
click at [335, 207] on div "27" at bounding box center [335, 222] width 41 height 41
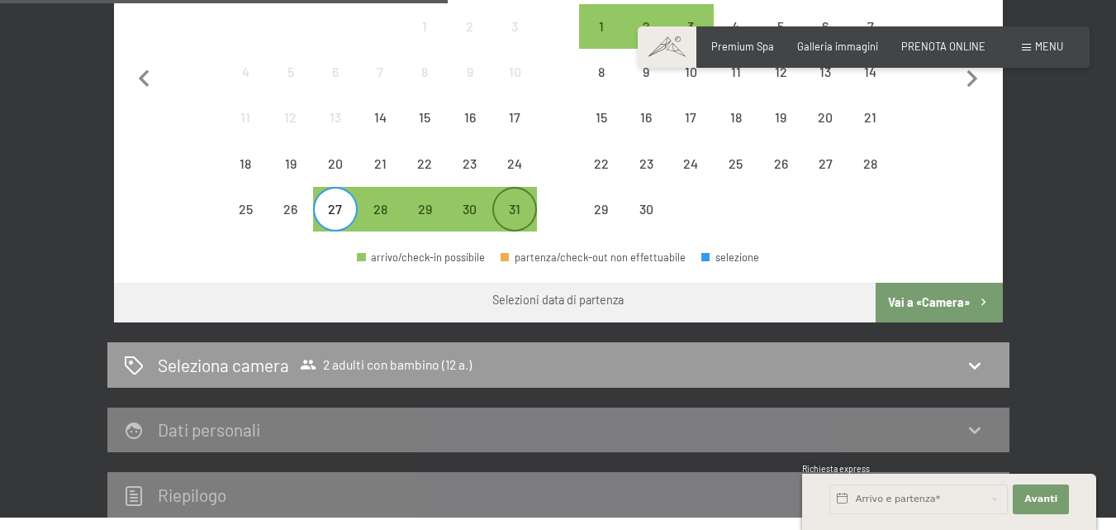
click at [511, 219] on div "31" at bounding box center [514, 222] width 41 height 41
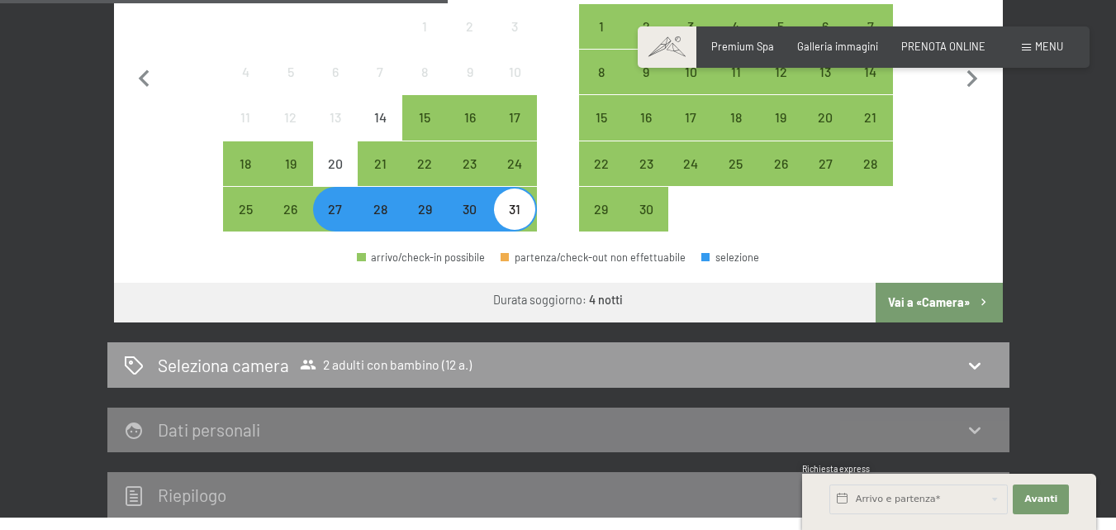
click at [920, 290] on button "Vai a «Camera»" at bounding box center [939, 303] width 126 height 40
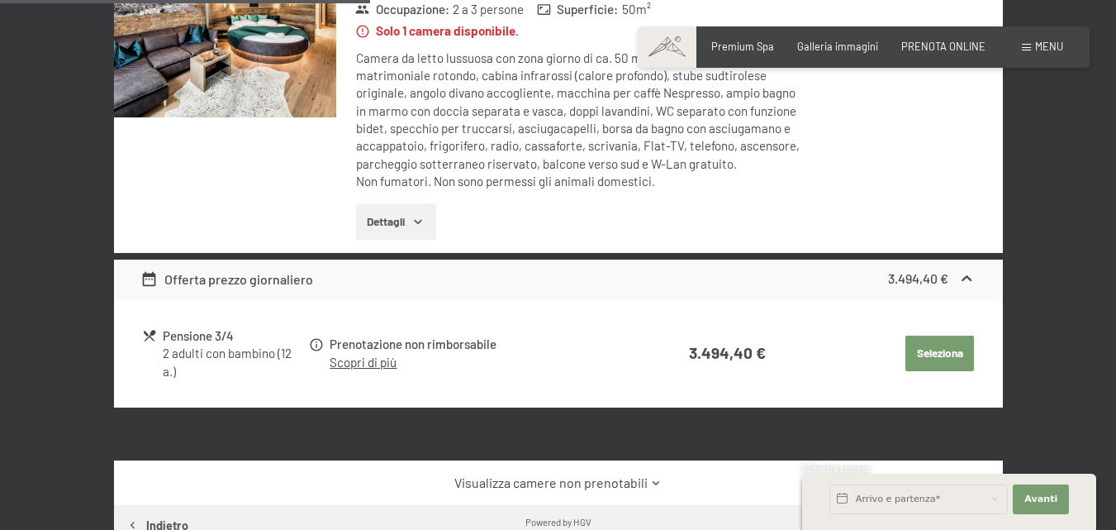
scroll to position [244, 0]
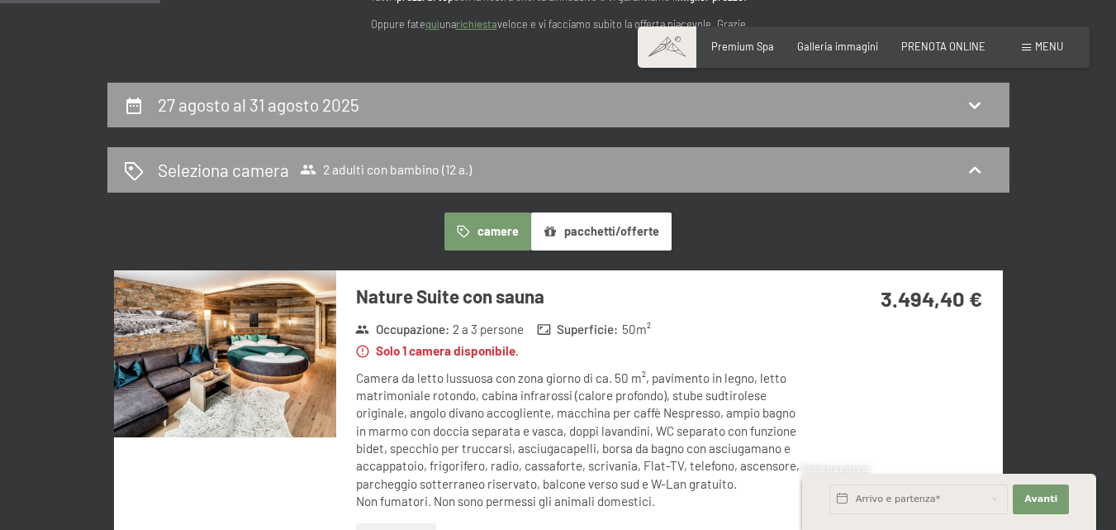
click at [488, 223] on button "camere" at bounding box center [487, 231] width 86 height 38
click at [489, 231] on button "camere" at bounding box center [487, 231] width 86 height 38
click at [494, 216] on button "camere" at bounding box center [487, 231] width 86 height 38
click at [456, 97] on div "27 agosto al 31 agosto 2025" at bounding box center [558, 105] width 869 height 24
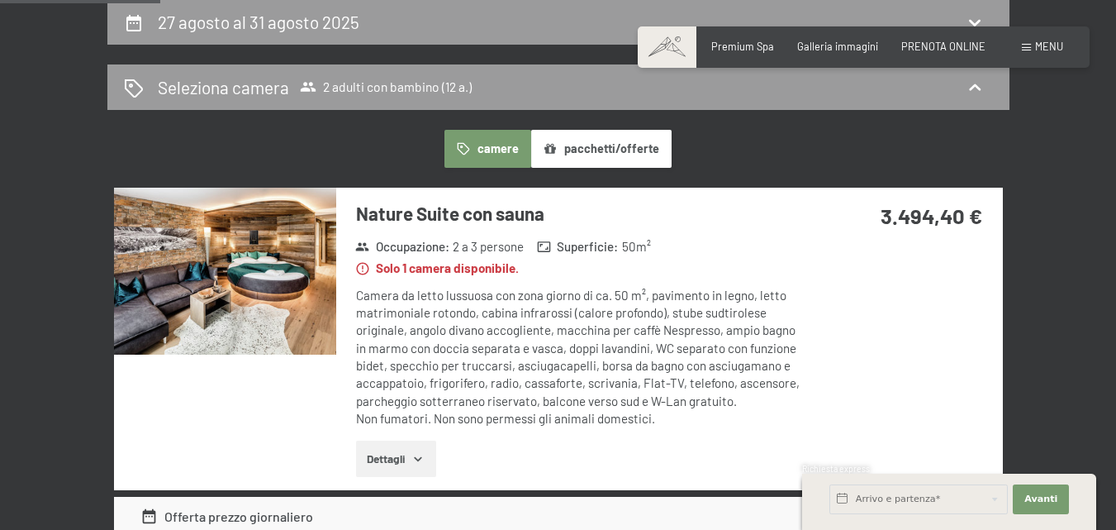
select select "12"
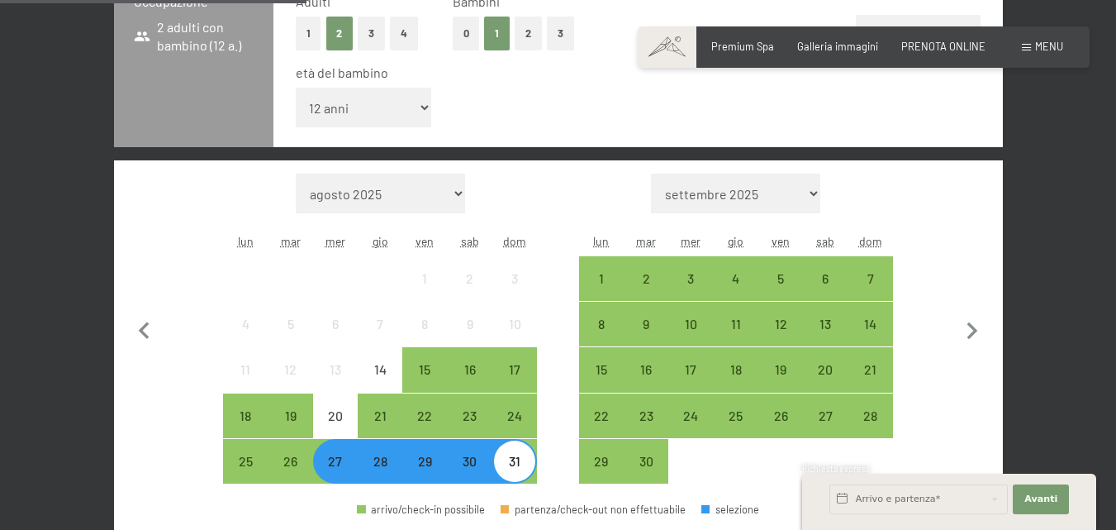
scroll to position [492, 0]
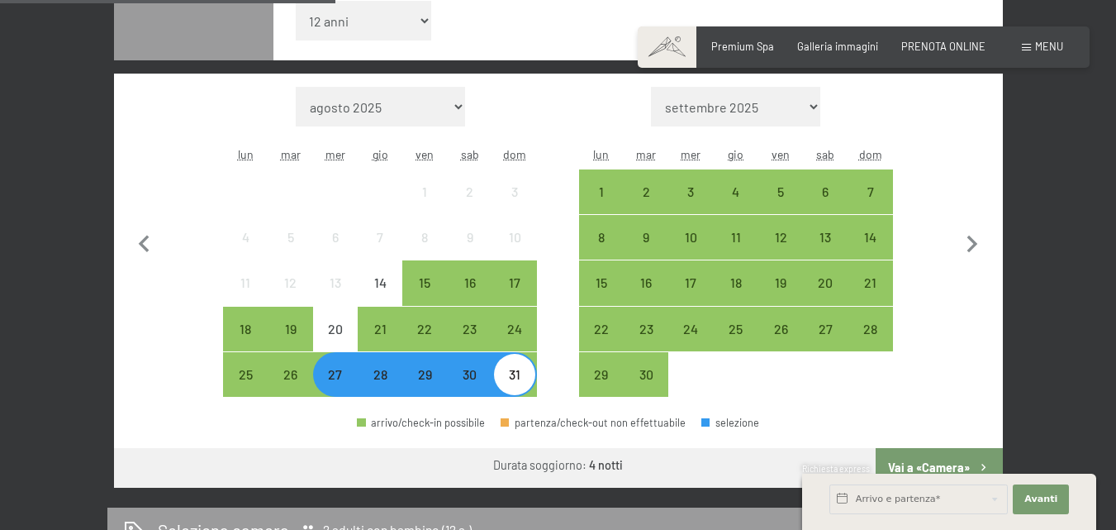
click at [334, 372] on div "27" at bounding box center [335, 388] width 41 height 41
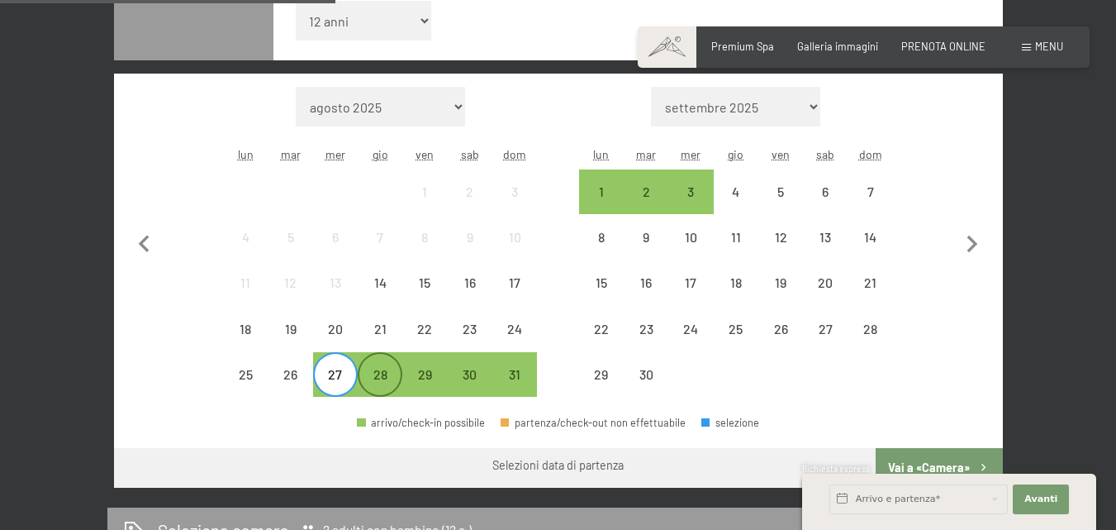
click at [387, 381] on div "28" at bounding box center [379, 388] width 41 height 41
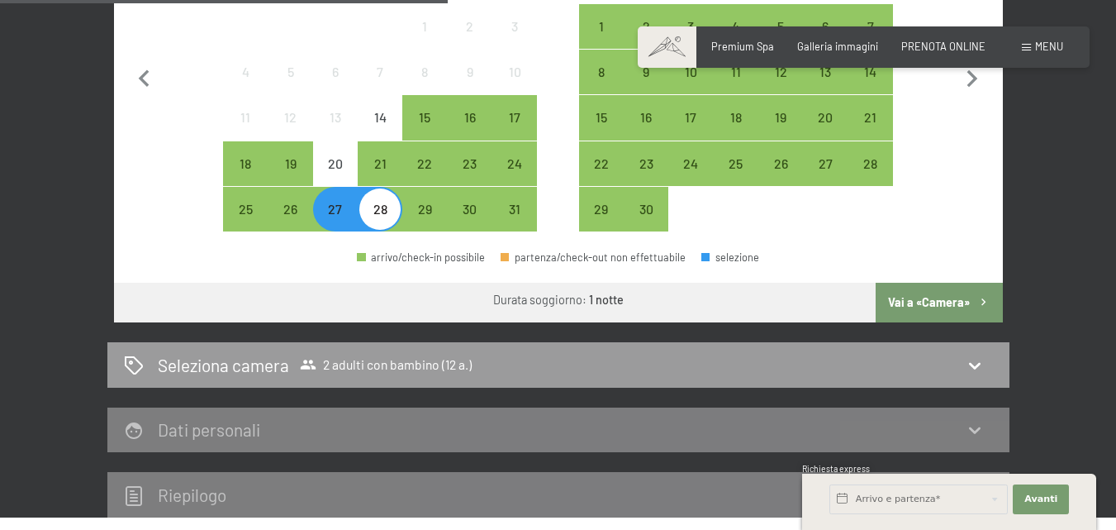
click at [932, 293] on button "Vai a «Camera»" at bounding box center [939, 303] width 126 height 40
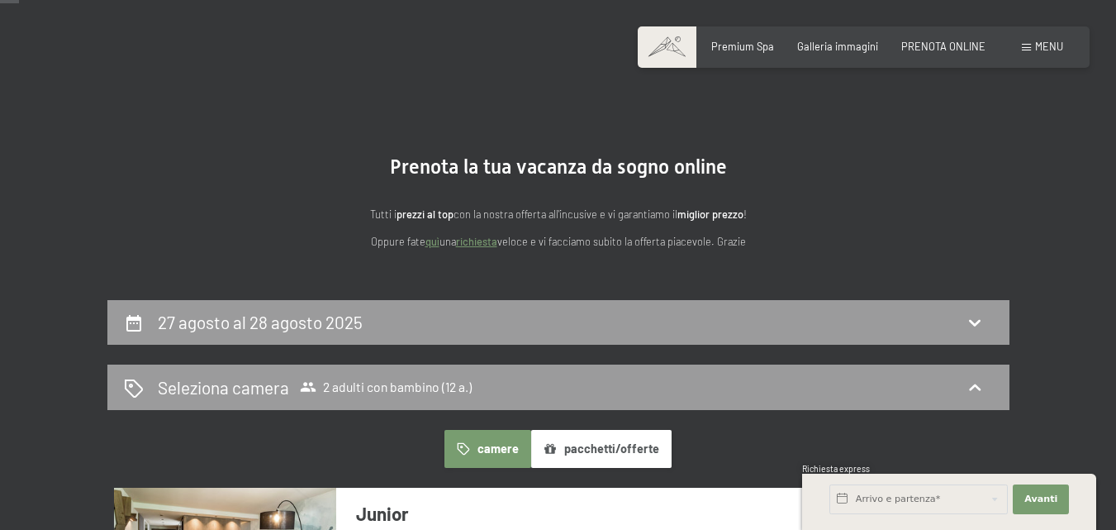
scroll to position [0, 0]
